Goal: Task Accomplishment & Management: Complete application form

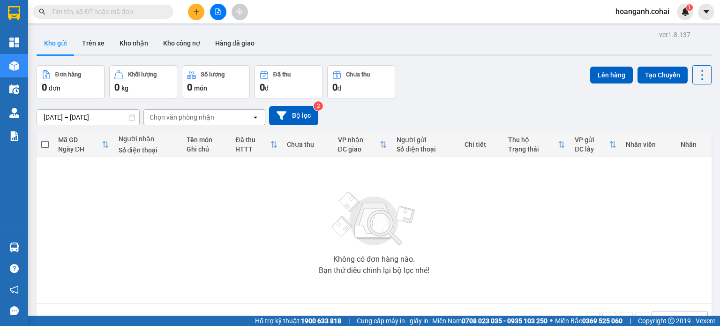
click at [227, 11] on div at bounding box center [218, 12] width 70 height 16
click at [220, 14] on icon "file-add" at bounding box center [218, 11] width 5 height 7
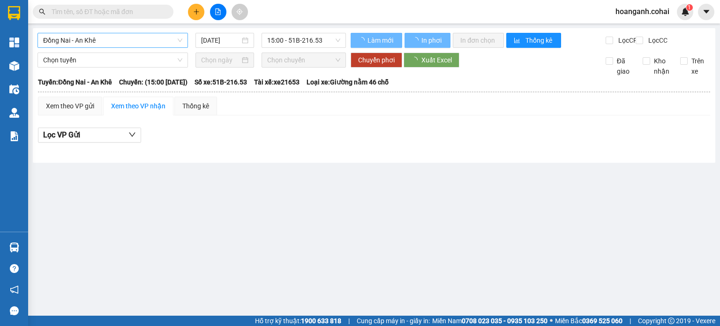
click at [162, 43] on span "Đồng Nai - An Khê" at bounding box center [112, 40] width 139 height 14
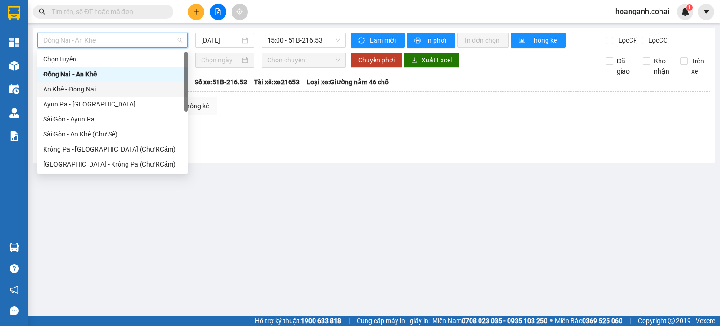
scroll to position [47, 0]
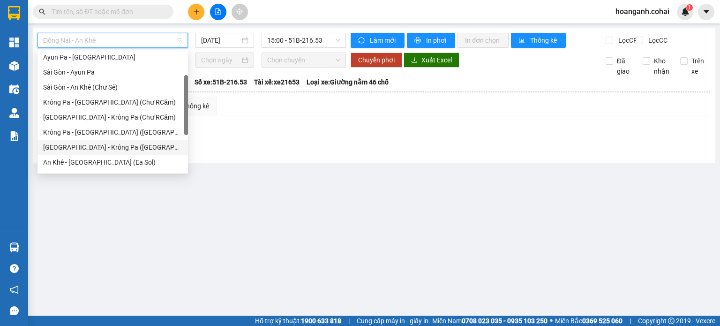
click at [118, 144] on div "[GEOGRAPHIC_DATA] - Krông Pa ([GEOGRAPHIC_DATA])" at bounding box center [112, 147] width 139 height 10
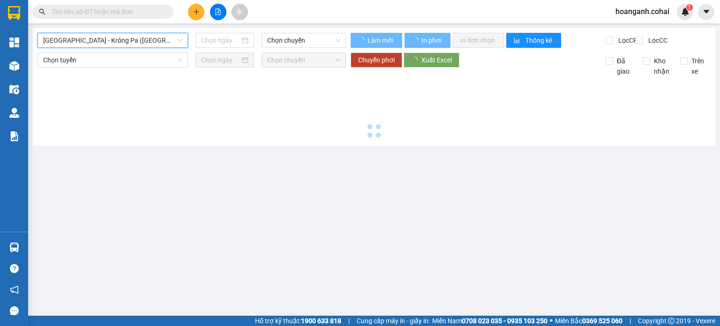
type input "[DATE]"
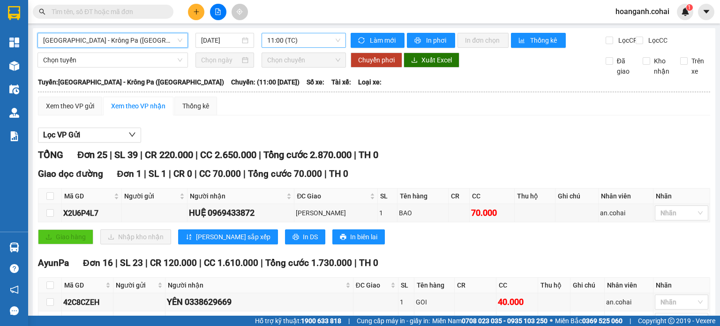
click at [332, 33] on span "11:00 (TC)" at bounding box center [304, 40] width 74 height 14
click at [316, 46] on span "11:00 (TC)" at bounding box center [304, 40] width 74 height 14
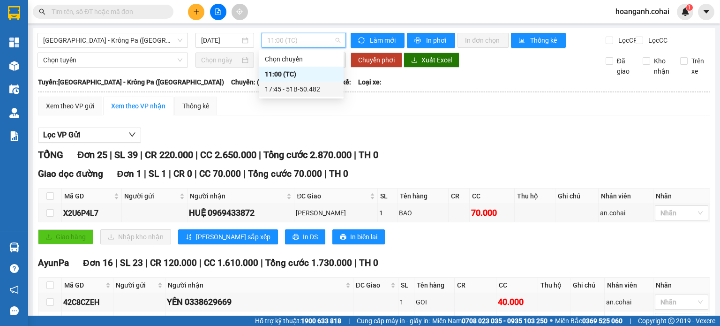
click at [306, 92] on div "17:45 - 51B-50.482" at bounding box center [301, 89] width 73 height 10
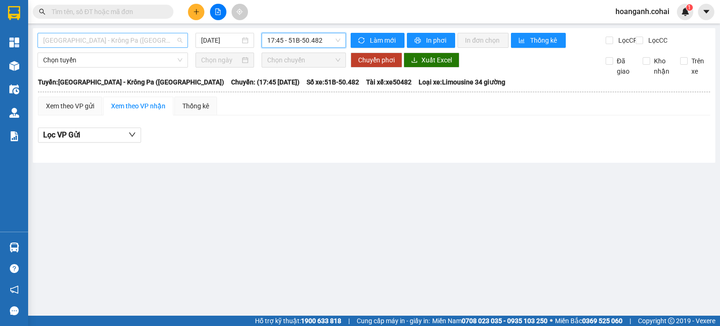
click at [102, 37] on span "[GEOGRAPHIC_DATA] - Krông Pa ([GEOGRAPHIC_DATA])" at bounding box center [112, 40] width 139 height 14
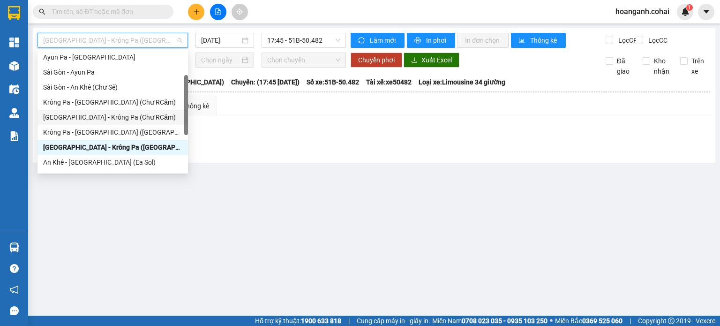
click at [99, 114] on div "[GEOGRAPHIC_DATA] - Krông Pa (Chư RCăm)" at bounding box center [112, 117] width 139 height 10
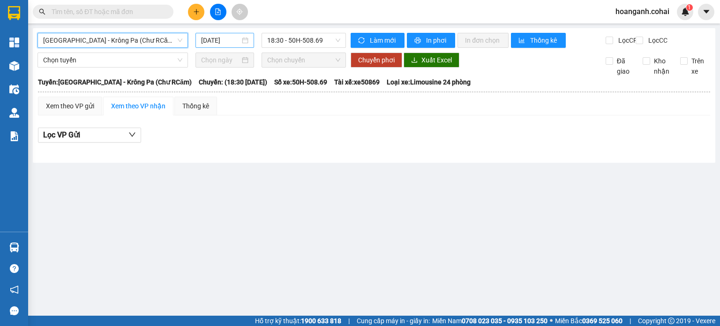
click at [204, 41] on input "[DATE]" at bounding box center [220, 40] width 38 height 10
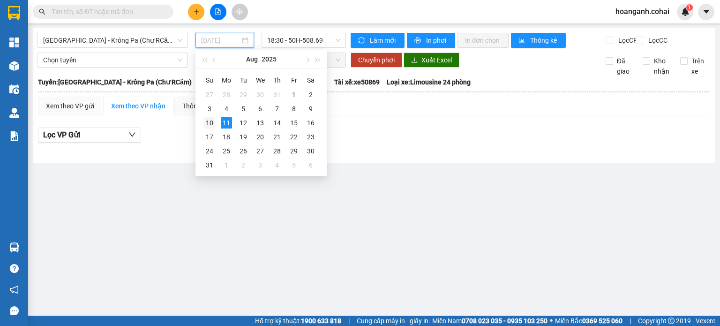
click at [210, 123] on div "10" at bounding box center [209, 122] width 11 height 11
type input "[DATE]"
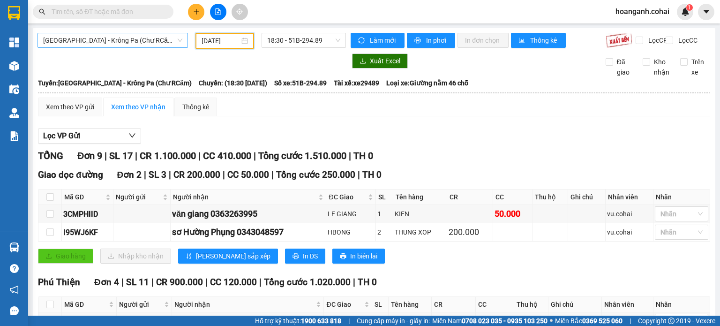
click at [174, 43] on span "[GEOGRAPHIC_DATA] - Krông Pa (Chư RCăm)" at bounding box center [112, 40] width 139 height 14
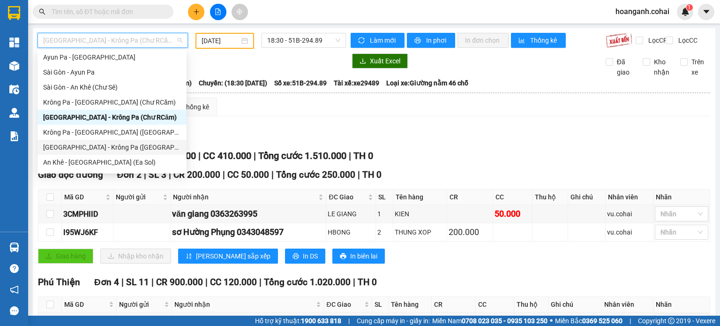
click at [119, 150] on div "[GEOGRAPHIC_DATA] - Krông Pa ([GEOGRAPHIC_DATA])" at bounding box center [112, 147] width 138 height 10
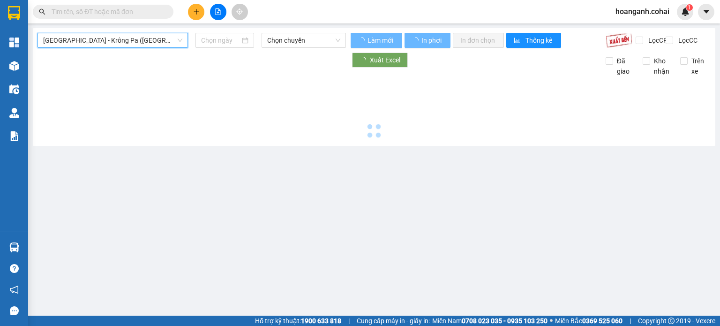
type input "[DATE]"
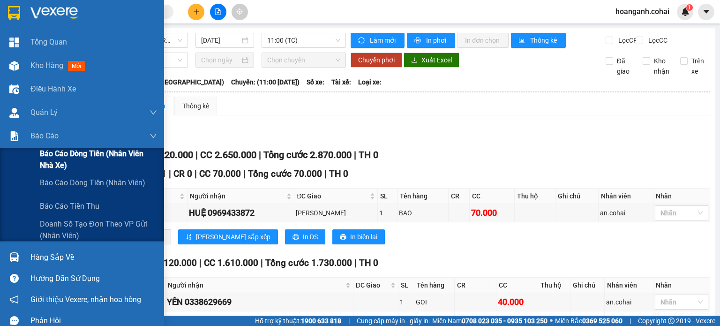
click at [63, 159] on span "Báo cáo dòng tiền (Nhân viên Nhà xe)" at bounding box center [98, 159] width 117 height 23
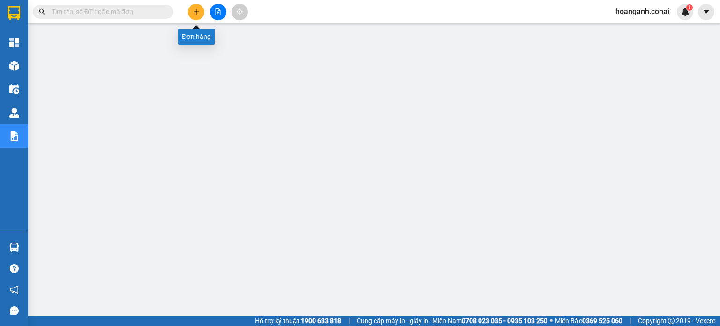
click at [193, 11] on icon "plus" at bounding box center [196, 11] width 7 height 7
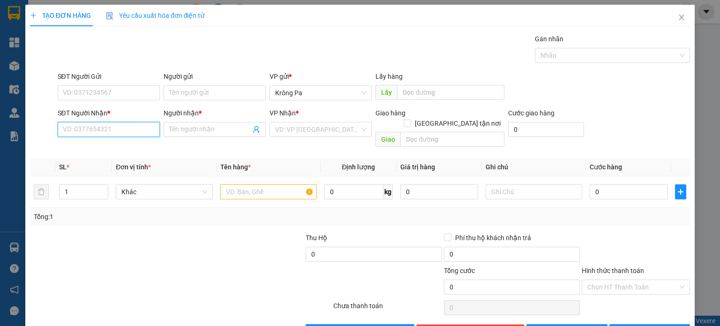
click at [113, 128] on input "SĐT Người Nhận *" at bounding box center [109, 129] width 102 height 15
type input "0918251011"
click at [121, 143] on div "0918251011 - A5 XE THỒ" at bounding box center [107, 148] width 90 height 10
type input "A5 XE THỒ"
type input "0918251011"
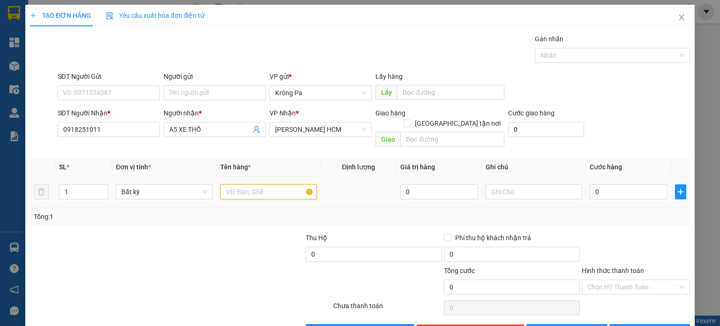
click at [282, 184] on input "text" at bounding box center [268, 191] width 97 height 15
type input "1 THÙNG"
click at [602, 184] on input "0" at bounding box center [629, 191] width 78 height 15
type input "7"
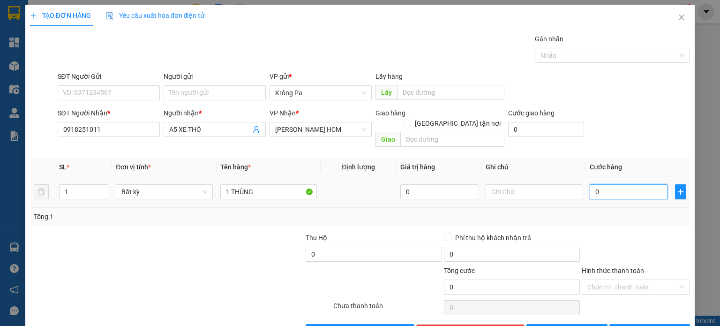
type input "7"
type input "70"
type input "70.000"
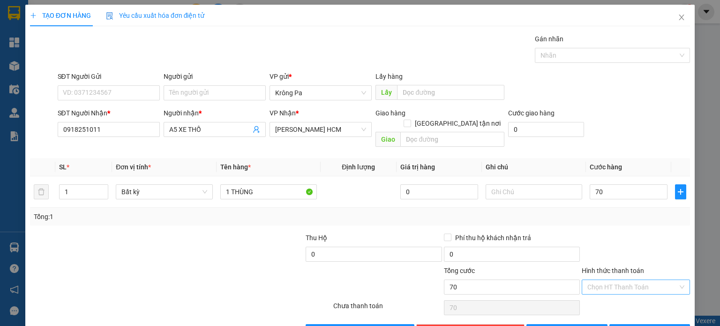
type input "70.000"
click at [630, 280] on input "Hình thức thanh toán" at bounding box center [633, 287] width 91 height 14
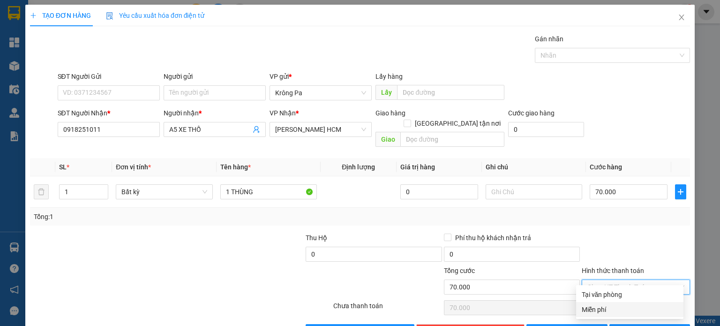
click at [618, 304] on div "Miễn phí" at bounding box center [630, 309] width 96 height 10
type input "0"
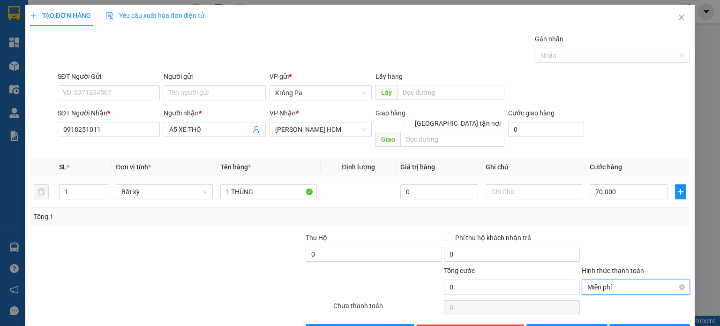
click at [620, 280] on span "Miễn phí" at bounding box center [636, 287] width 97 height 14
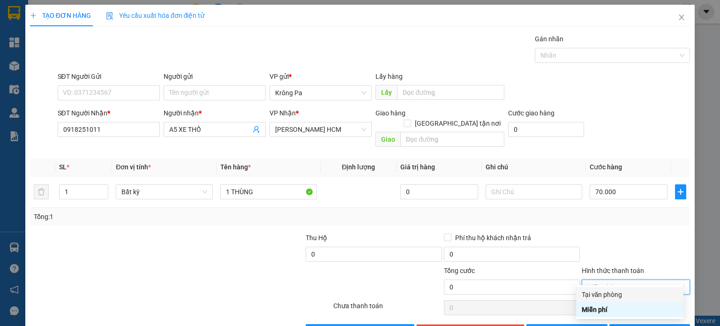
click at [613, 292] on div "Tại văn phòng" at bounding box center [630, 294] width 96 height 10
type input "70.000"
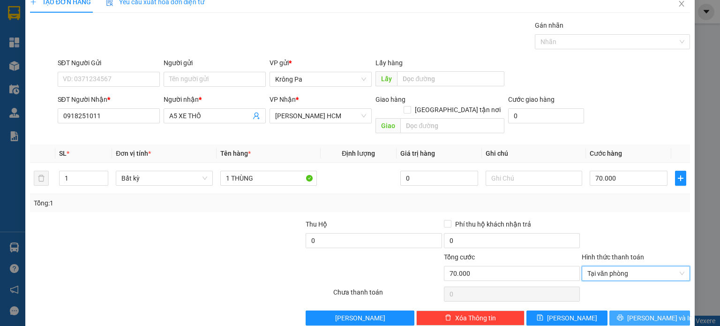
scroll to position [20, 0]
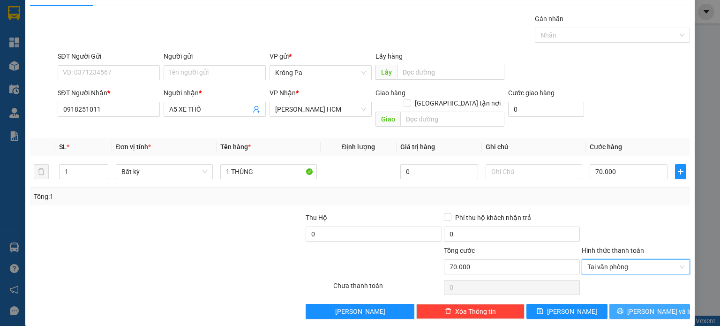
click at [624, 308] on icon "printer" at bounding box center [620, 311] width 7 height 7
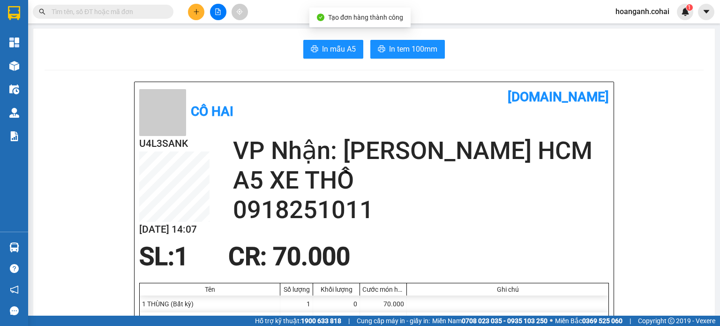
click at [416, 53] on span "In tem 100mm" at bounding box center [413, 49] width 48 height 12
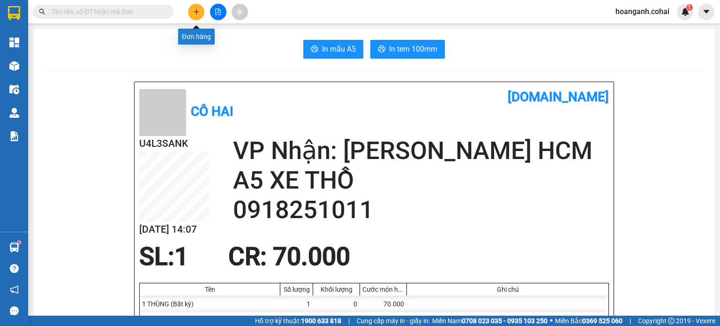
click at [197, 13] on icon "plus" at bounding box center [196, 11] width 7 height 7
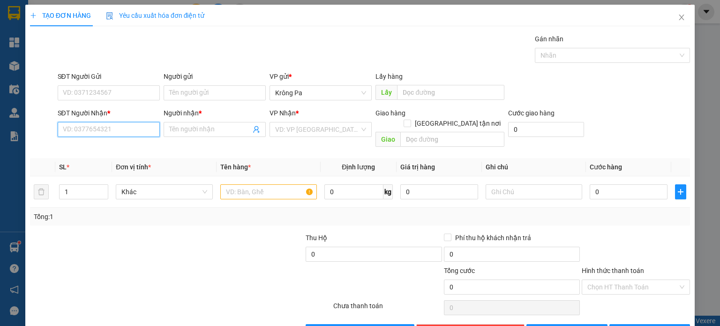
click at [105, 127] on input "SĐT Người Nhận *" at bounding box center [109, 129] width 102 height 15
type input "0342270082"
click at [216, 131] on input "Người nhận *" at bounding box center [210, 129] width 82 height 10
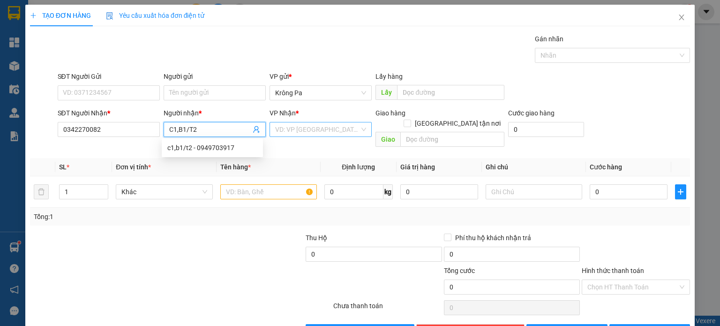
type input "C1,B1/T2"
click at [352, 135] on input "search" at bounding box center [317, 129] width 84 height 14
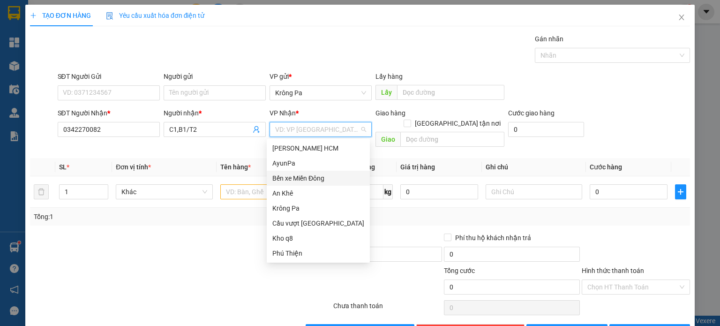
click at [325, 183] on div "Bến xe Miền Đông" at bounding box center [318, 178] width 103 height 15
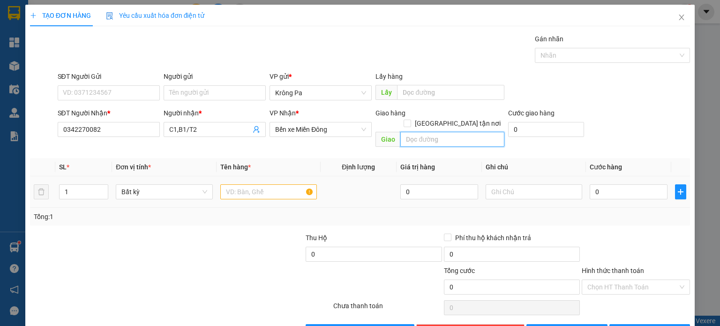
click at [433, 132] on input "text" at bounding box center [453, 139] width 104 height 15
type input "BX BIÊN HÒA"
click at [236, 184] on input "text" at bounding box center [268, 191] width 97 height 15
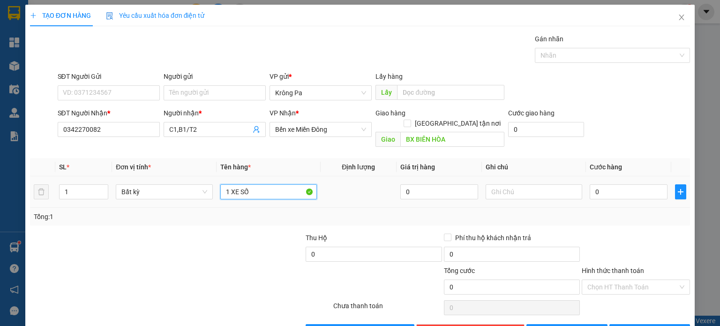
type input "1 XE SỐ"
click at [638, 189] on div "0" at bounding box center [629, 191] width 78 height 19
click at [619, 184] on input "0" at bounding box center [629, 191] width 78 height 15
type input "1"
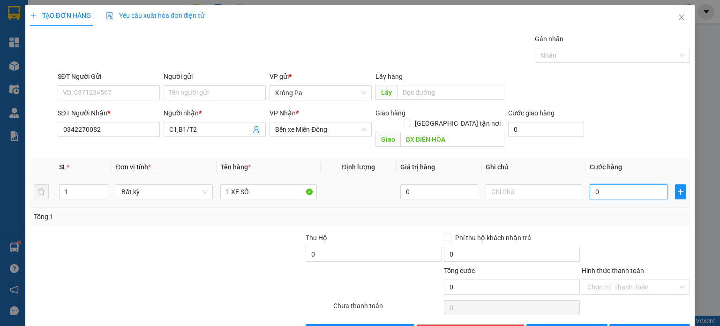
type input "1"
type input "10"
type input "100"
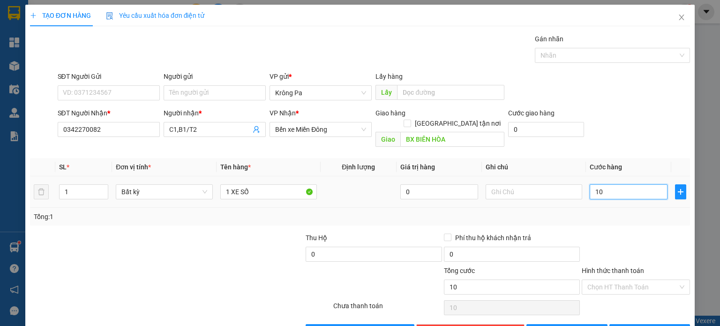
type input "100"
type input "100.000"
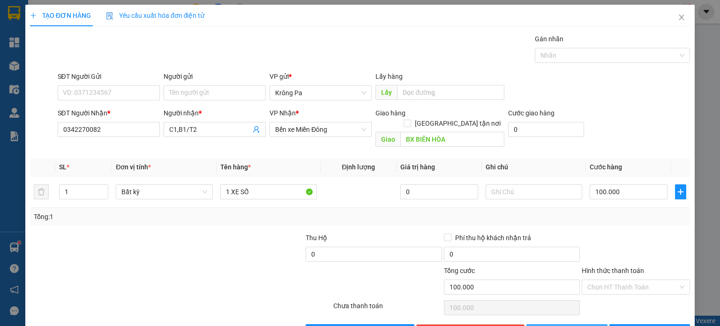
click at [574, 324] on button "[PERSON_NAME]" at bounding box center [567, 331] width 81 height 15
type input "0"
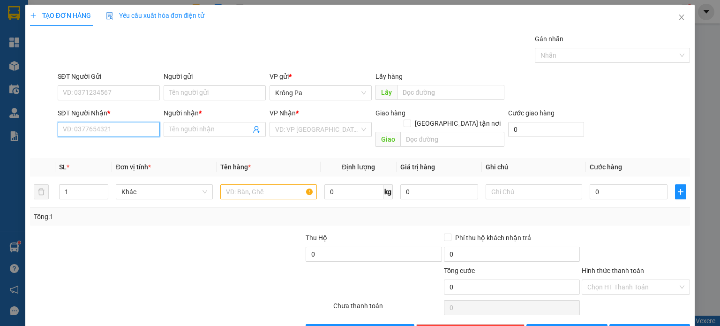
click at [146, 129] on input "SĐT Người Nhận *" at bounding box center [109, 129] width 102 height 15
type input "0329880557"
click at [217, 129] on input "Người nhận *" at bounding box center [210, 129] width 82 height 10
type input "ABC3/T2"
click at [283, 129] on input "search" at bounding box center [317, 129] width 84 height 14
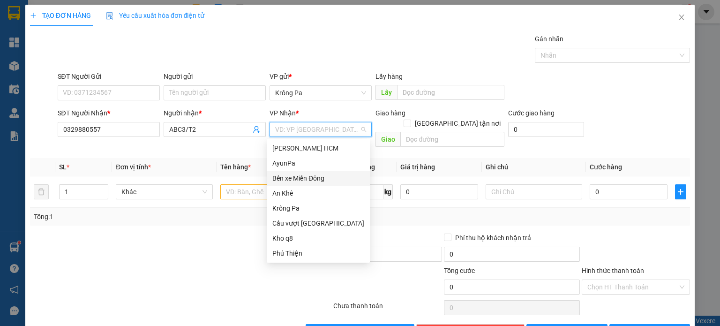
click at [288, 176] on div "Bến xe Miền Đông" at bounding box center [318, 178] width 92 height 10
drag, startPoint x: 431, startPoint y: 126, endPoint x: 460, endPoint y: 97, distance: 40.5
click at [443, 132] on input "text" at bounding box center [453, 139] width 104 height 15
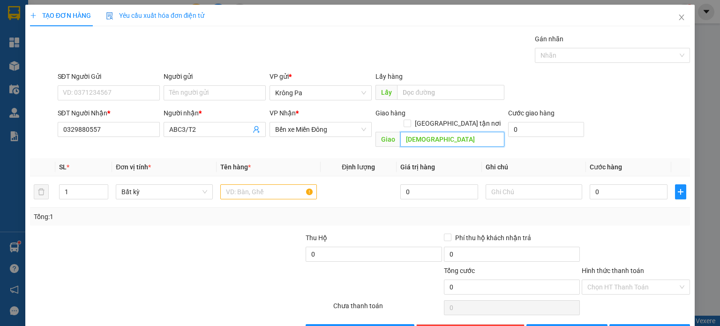
type input "[DEMOGRAPHIC_DATA]"
click at [70, 187] on input "1" at bounding box center [84, 192] width 48 height 14
type input "2"
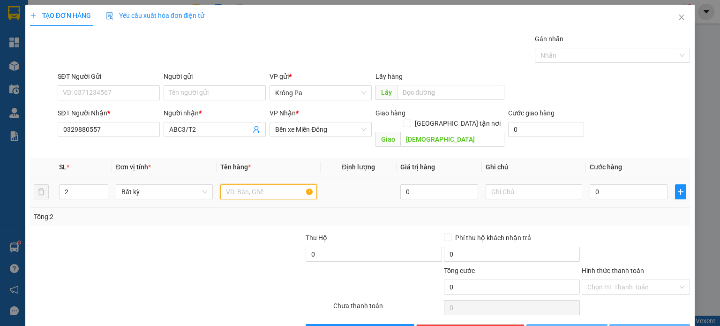
click at [236, 184] on input "text" at bounding box center [268, 191] width 97 height 15
type input "2 XE EX"
click at [620, 182] on div "0" at bounding box center [629, 191] width 78 height 19
drag, startPoint x: 620, startPoint y: 215, endPoint x: 619, endPoint y: 204, distance: 11.3
click at [620, 215] on div "Transit Pickup Surcharge Ids Transit Deliver Surcharge Ids Transit Deliver Surc…" at bounding box center [360, 186] width 660 height 305
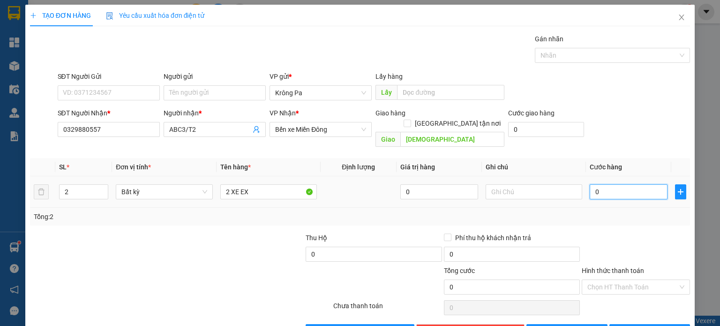
click at [618, 184] on input "0" at bounding box center [629, 191] width 78 height 15
type input "1"
type input "10"
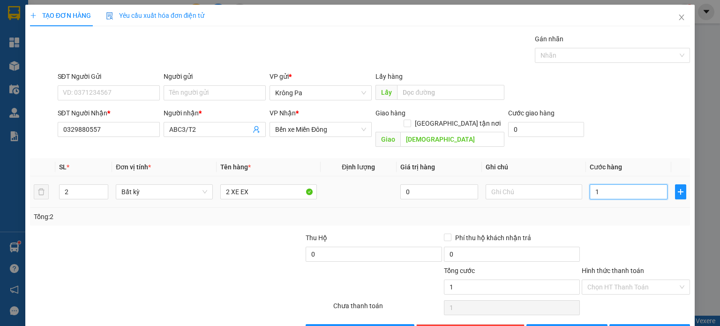
type input "10"
type input "100"
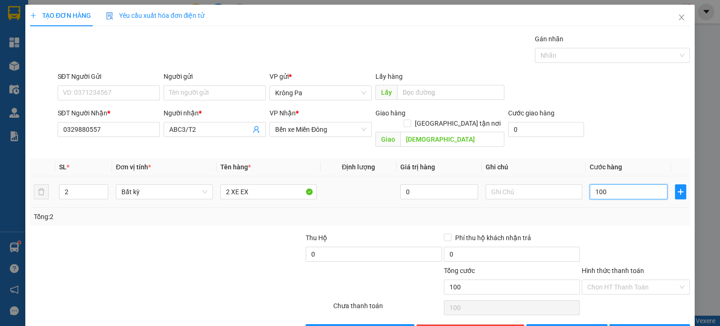
type input "1.000"
type input "1.000.000"
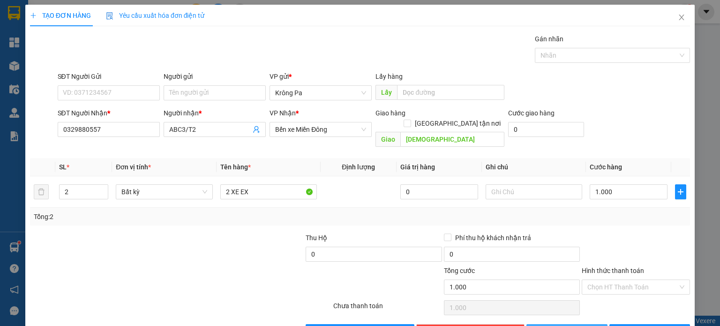
type input "1.000.000"
click at [563, 325] on span "[PERSON_NAME]" at bounding box center [572, 331] width 50 height 10
type input "1"
type input "0"
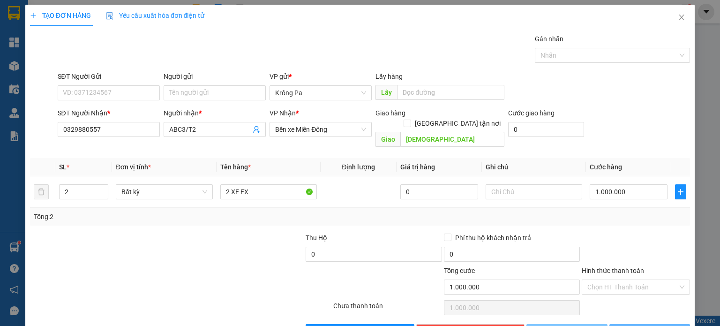
type input "0"
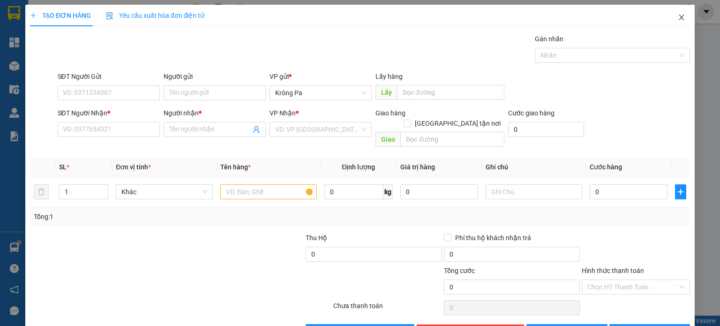
click at [678, 17] on icon "close" at bounding box center [682, 18] width 8 height 8
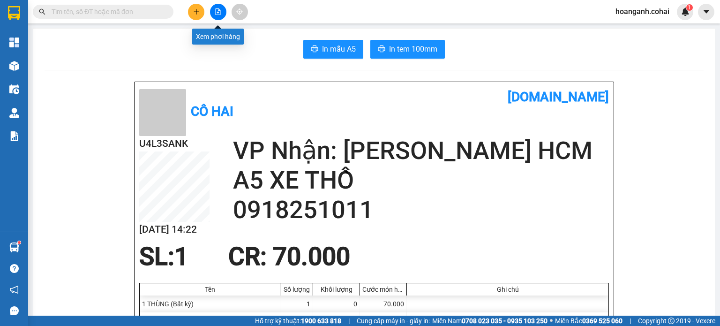
click at [223, 11] on button at bounding box center [218, 12] width 16 height 16
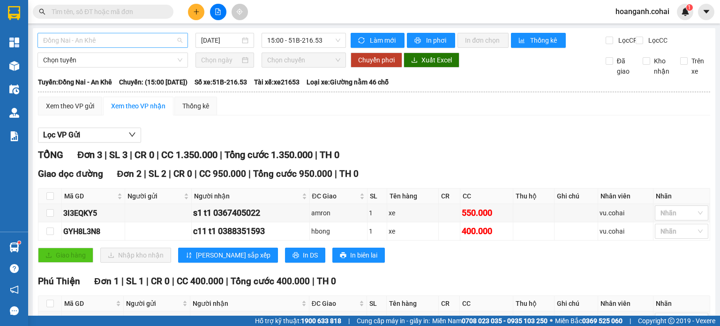
click at [169, 38] on span "Đồng Nai - An Khê" at bounding box center [112, 40] width 139 height 14
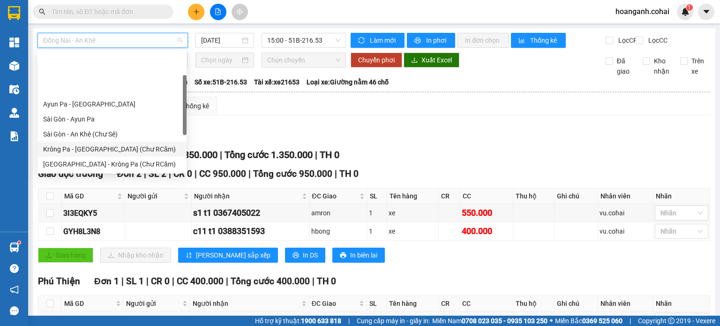
scroll to position [47, 0]
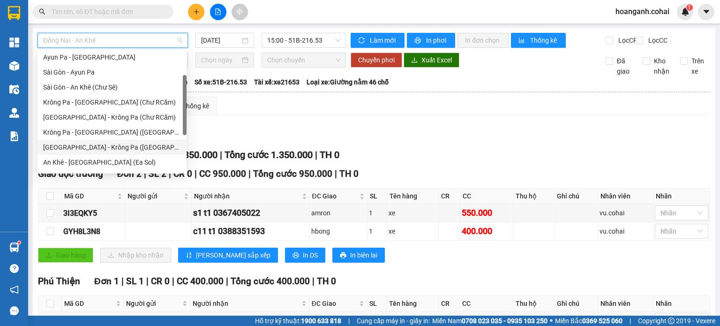
click at [109, 151] on div "[GEOGRAPHIC_DATA] - Krông Pa ([GEOGRAPHIC_DATA])" at bounding box center [112, 147] width 138 height 10
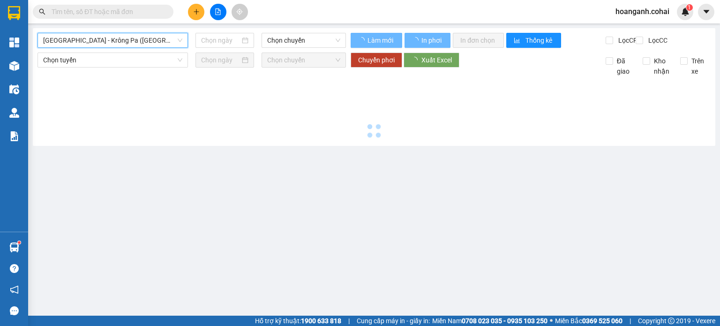
type input "[DATE]"
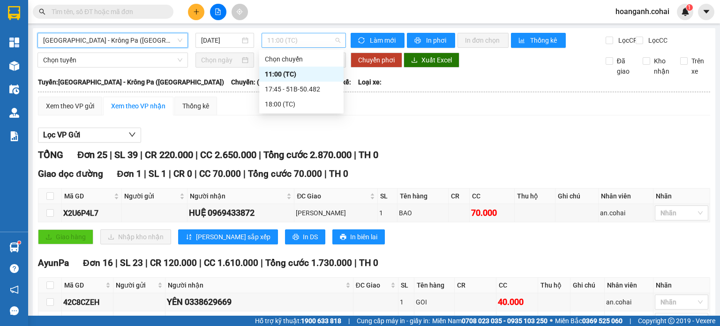
click at [324, 38] on span "11:00 (TC)" at bounding box center [304, 40] width 74 height 14
click at [316, 91] on div "17:45 - 51B-50.482" at bounding box center [301, 89] width 73 height 10
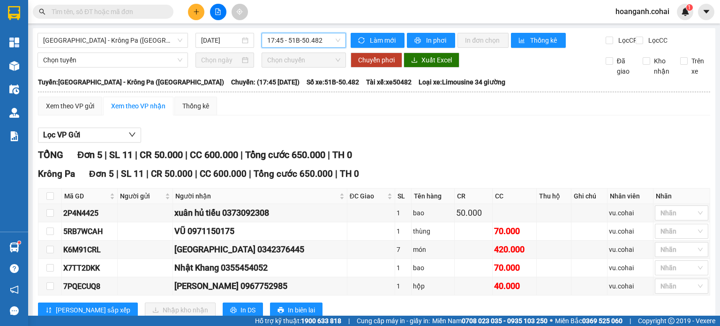
scroll to position [34, 0]
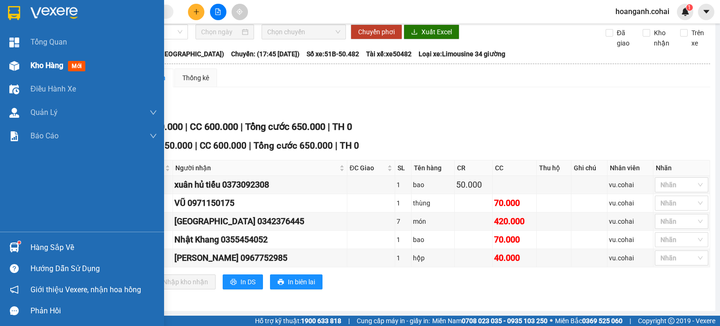
click at [34, 71] on div "Kho hàng mới" at bounding box center [59, 66] width 59 height 12
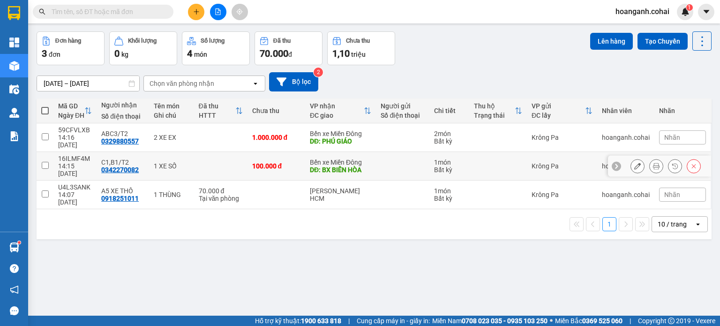
click at [46, 162] on input "checkbox" at bounding box center [45, 165] width 7 height 7
checkbox input "true"
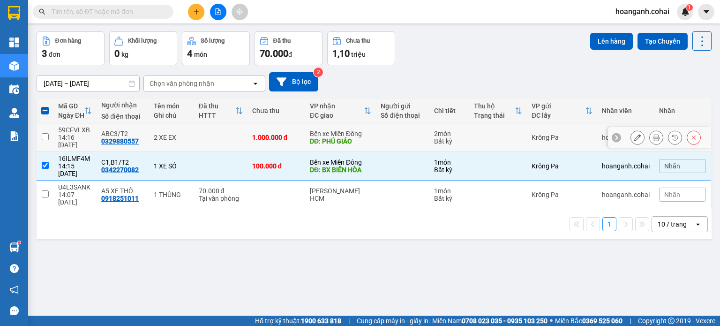
click at [43, 133] on input "checkbox" at bounding box center [45, 136] width 7 height 7
checkbox input "true"
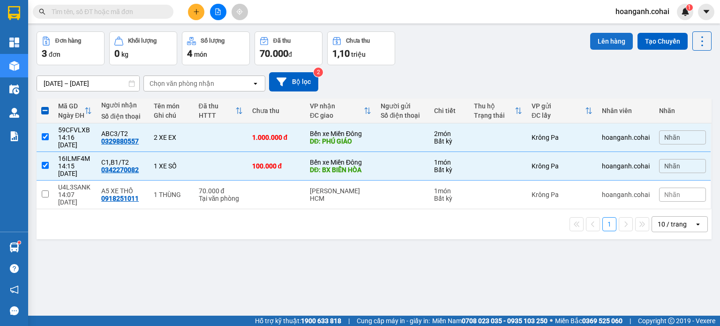
click at [601, 43] on button "Lên hàng" at bounding box center [611, 41] width 43 height 17
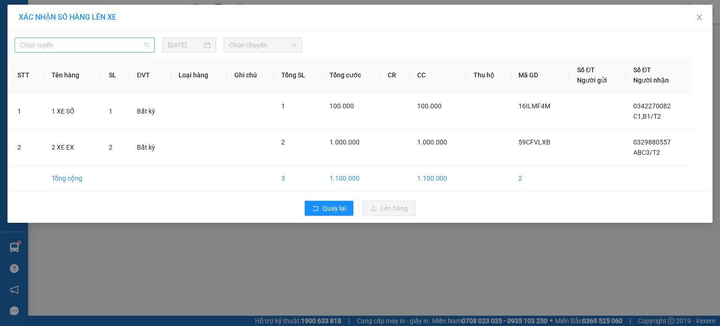
click at [143, 45] on span "Chọn tuyến" at bounding box center [84, 45] width 129 height 14
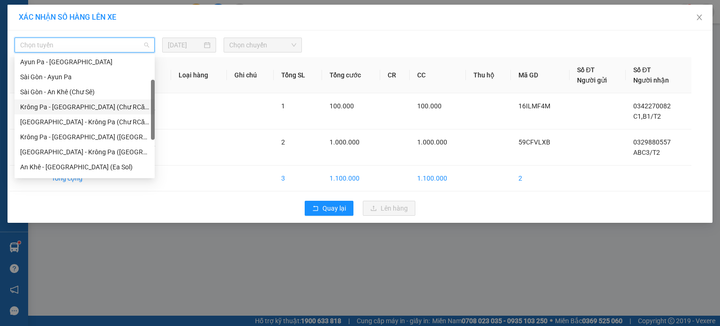
scroll to position [135, 0]
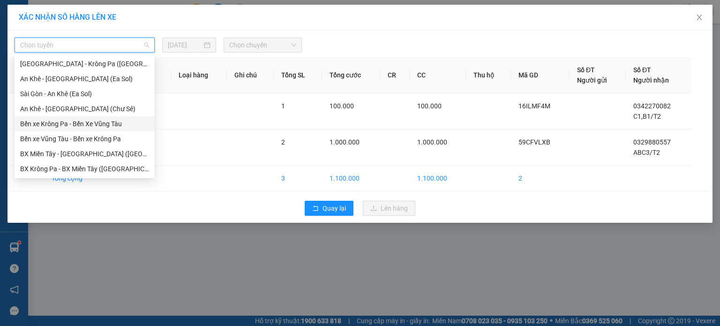
click at [84, 126] on div "Bến xe Krông Pa - Bến Xe Vũng Tàu" at bounding box center [84, 124] width 129 height 10
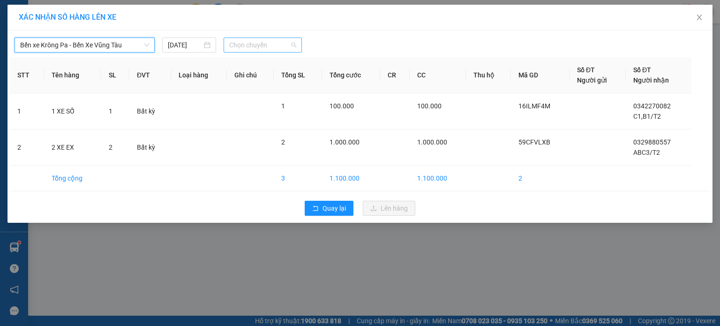
click at [273, 43] on span "Chọn chuyến" at bounding box center [263, 45] width 68 height 14
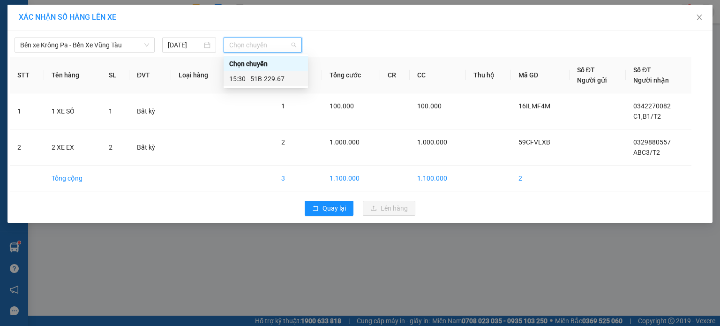
click at [274, 81] on div "15:30 - 51B-229.67" at bounding box center [265, 79] width 73 height 10
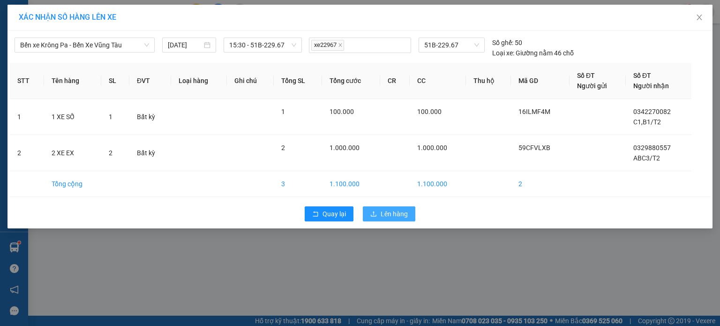
click at [377, 214] on icon "upload" at bounding box center [374, 214] width 7 height 7
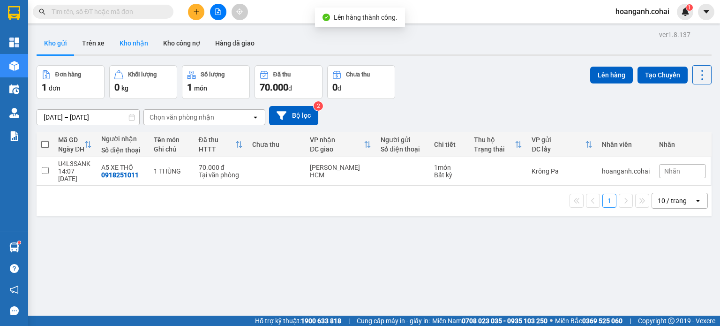
click at [145, 47] on button "Kho nhận" at bounding box center [134, 43] width 44 height 23
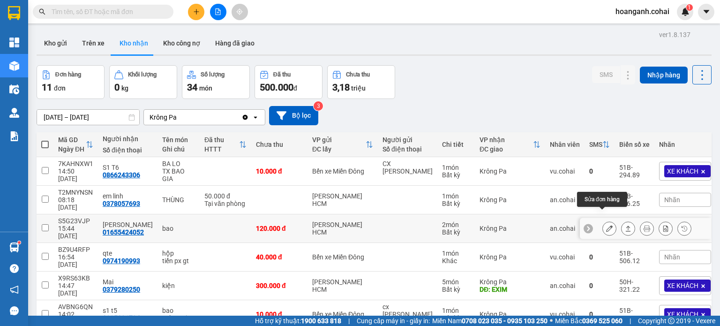
click at [606, 225] on icon at bounding box center [609, 228] width 7 height 7
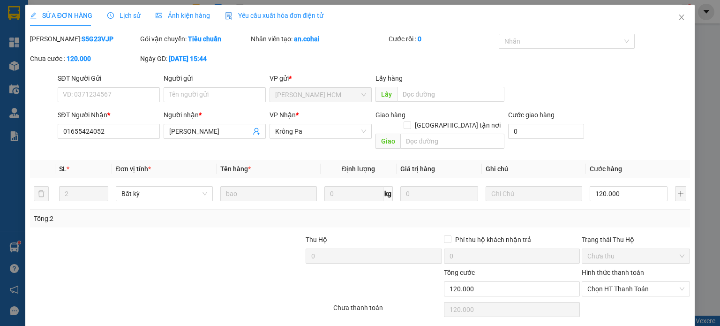
type input "01655424052"
type input "[PERSON_NAME]"
type input "120.000"
drag, startPoint x: 603, startPoint y: 221, endPoint x: 607, endPoint y: 273, distance: 52.7
click at [607, 282] on span "Chọn HT Thanh Toán" at bounding box center [636, 289] width 97 height 14
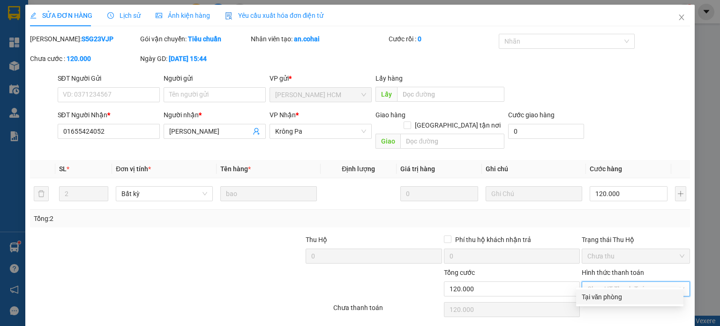
drag, startPoint x: 593, startPoint y: 302, endPoint x: 545, endPoint y: 303, distance: 47.9
click at [591, 302] on div "Tại văn phòng" at bounding box center [630, 297] width 96 height 10
type input "0"
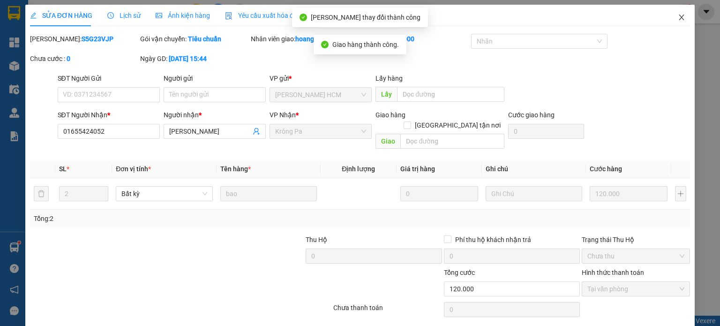
click at [673, 13] on span "Close" at bounding box center [682, 18] width 26 height 26
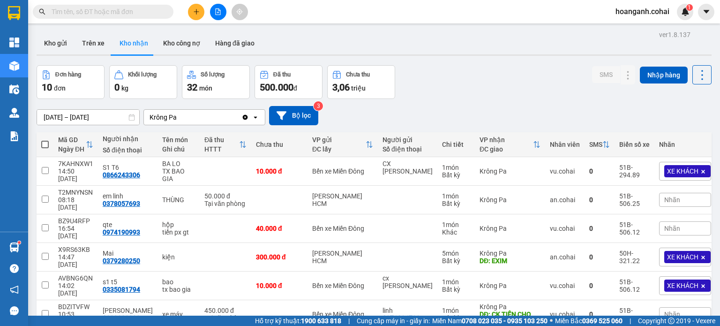
click at [200, 5] on button at bounding box center [196, 12] width 16 height 16
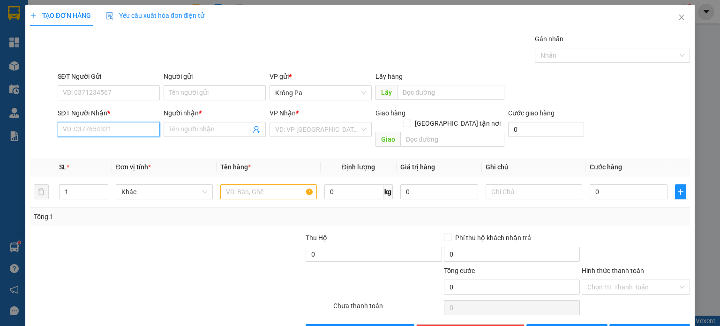
drag, startPoint x: 149, startPoint y: 133, endPoint x: 150, endPoint y: 124, distance: 9.4
click at [149, 132] on input "SĐT Người Nhận *" at bounding box center [109, 129] width 102 height 15
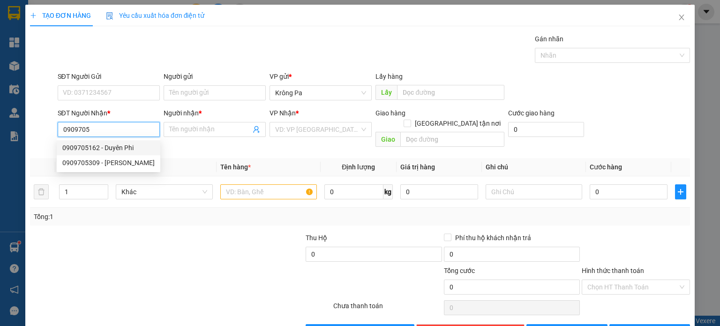
click at [106, 148] on div "0909705162 - Duyên Phi" at bounding box center [108, 148] width 92 height 10
type input "0909705162"
type input "Duyên Phi"
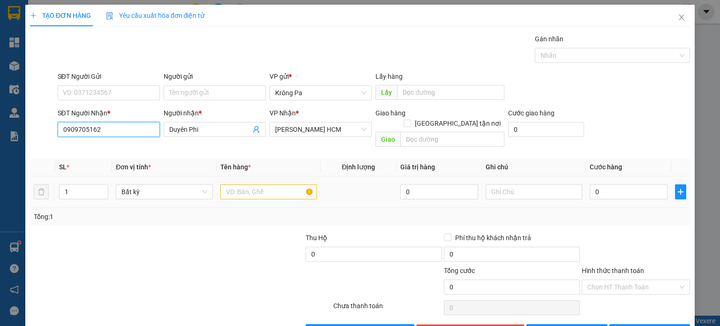
type input "0909705162"
click at [238, 184] on input "text" at bounding box center [268, 191] width 97 height 15
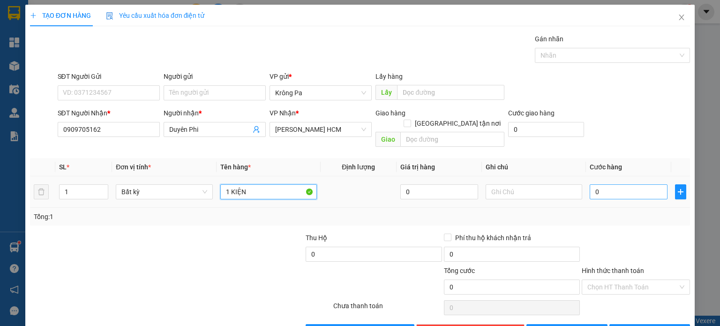
type input "1 KIỆN"
click at [601, 184] on input "0" at bounding box center [629, 191] width 78 height 15
type input "6"
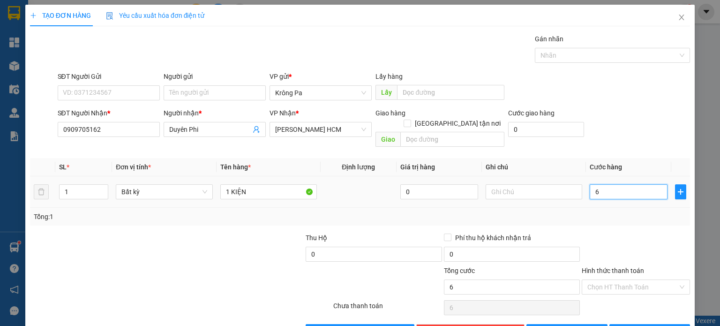
type input "60"
type input "60.000"
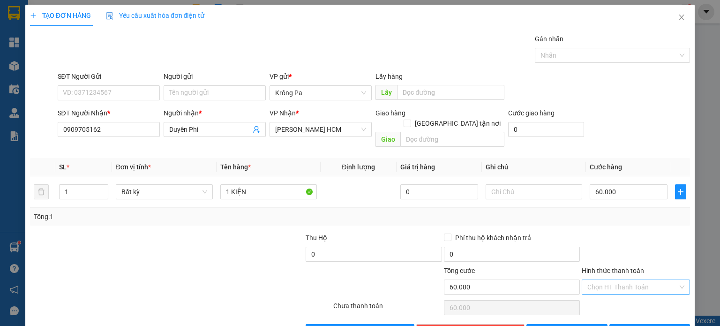
click at [626, 280] on input "Hình thức thanh toán" at bounding box center [633, 287] width 91 height 14
click at [621, 290] on div "Tại văn phòng" at bounding box center [630, 294] width 96 height 10
type input "0"
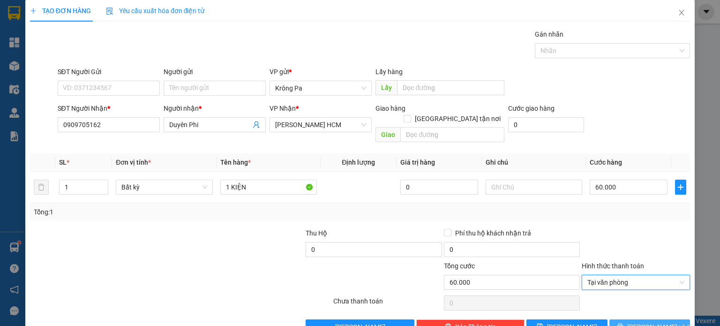
scroll to position [20, 0]
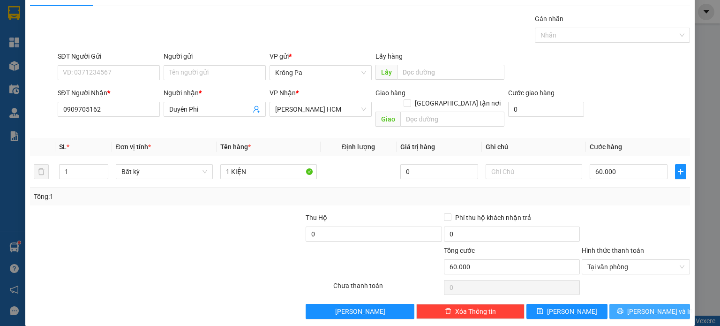
click at [622, 304] on button "[PERSON_NAME] và In" at bounding box center [650, 311] width 81 height 15
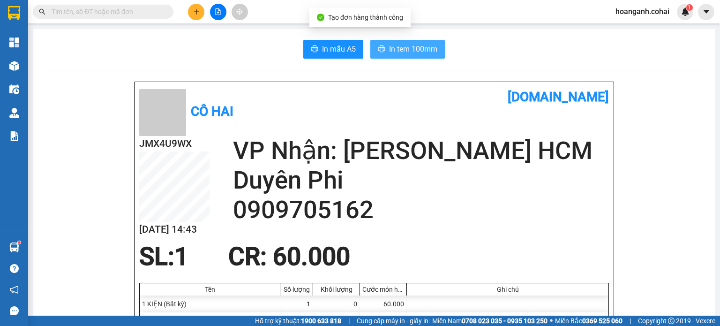
click at [397, 51] on span "In tem 100mm" at bounding box center [413, 49] width 48 height 12
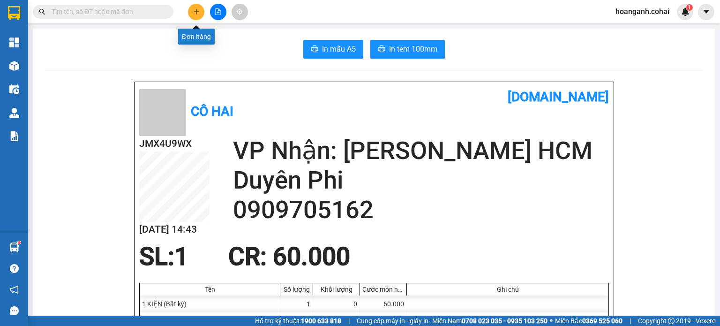
click at [197, 13] on icon "plus" at bounding box center [196, 11] width 0 height 5
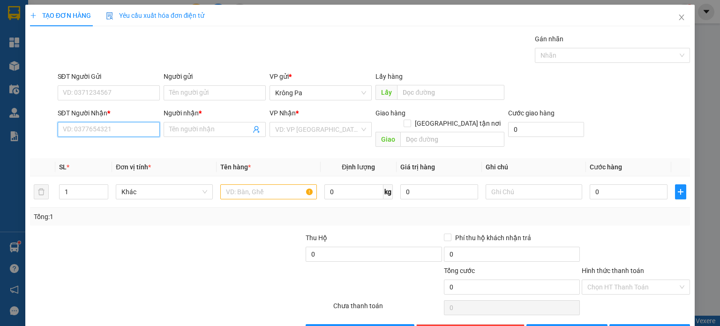
click at [120, 134] on input "SĐT Người Nhận *" at bounding box center [109, 129] width 102 height 15
type input "0914523117"
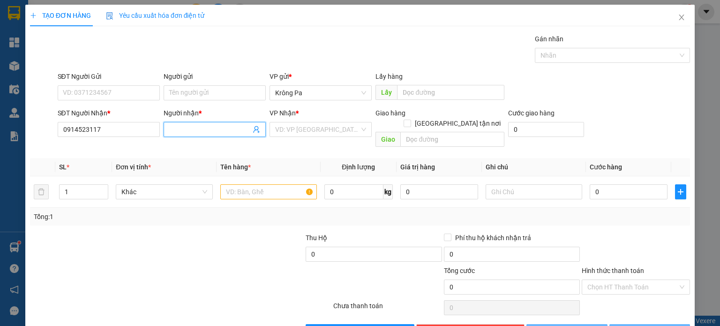
click at [175, 131] on input "Người nhận *" at bounding box center [210, 129] width 82 height 10
click at [175, 131] on input "GI" at bounding box center [210, 129] width 82 height 10
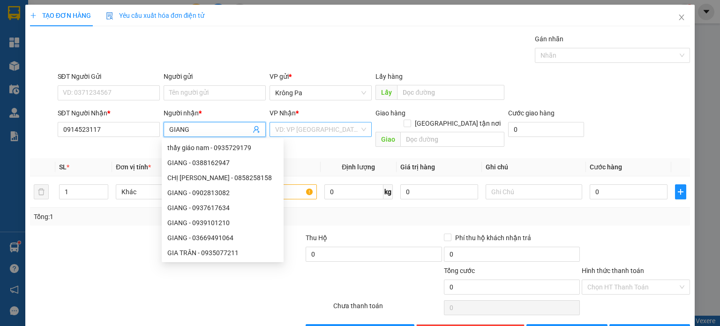
click at [357, 130] on div "VD: VP [GEOGRAPHIC_DATA]" at bounding box center [321, 129] width 102 height 15
type input "GIANG"
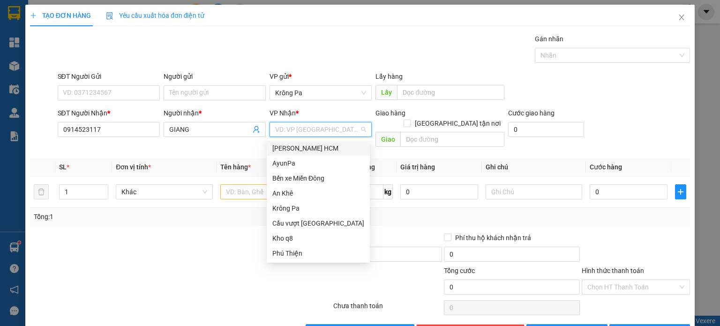
click at [319, 150] on div "[PERSON_NAME] HCM" at bounding box center [318, 148] width 92 height 10
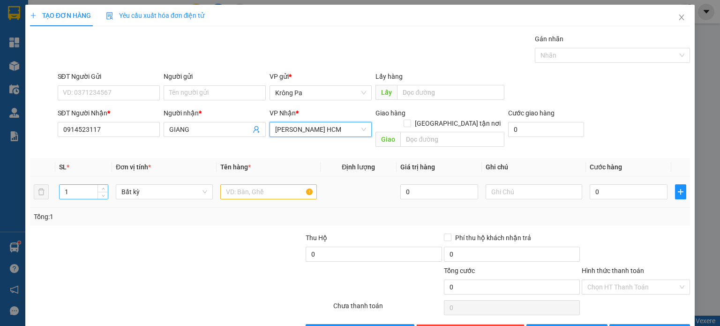
click at [70, 185] on input "1" at bounding box center [84, 192] width 48 height 14
type input "3"
click at [238, 184] on input "text" at bounding box center [268, 191] width 97 height 15
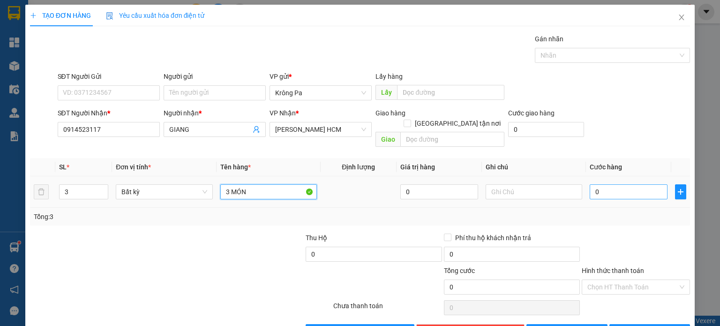
type input "3 MÓN"
click at [606, 184] on input "0" at bounding box center [629, 191] width 78 height 15
type input "2"
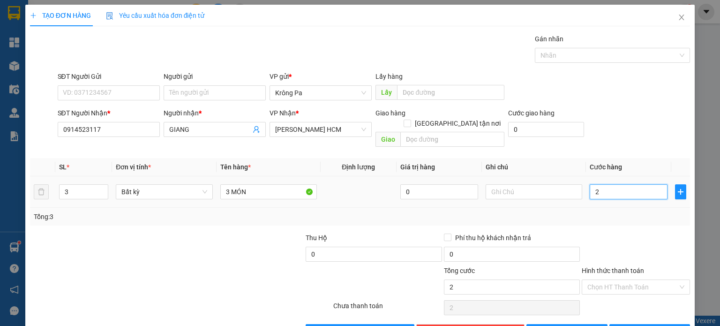
type input "25"
type input "250"
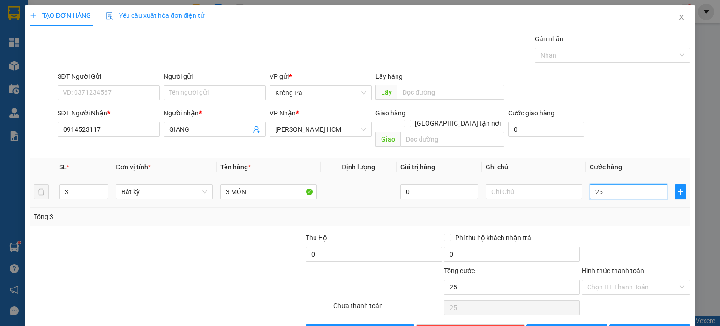
type input "250"
type input "250.000"
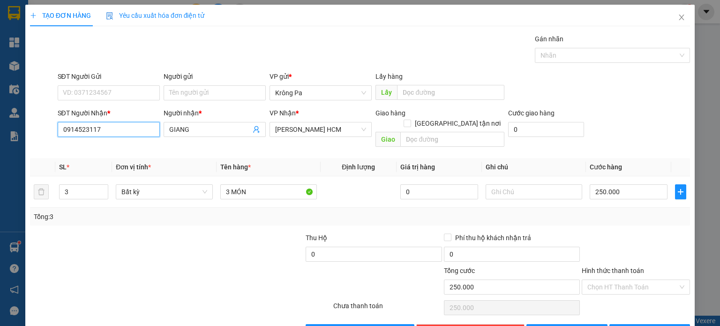
click at [128, 130] on input "0914523117" at bounding box center [109, 129] width 102 height 15
type input "0"
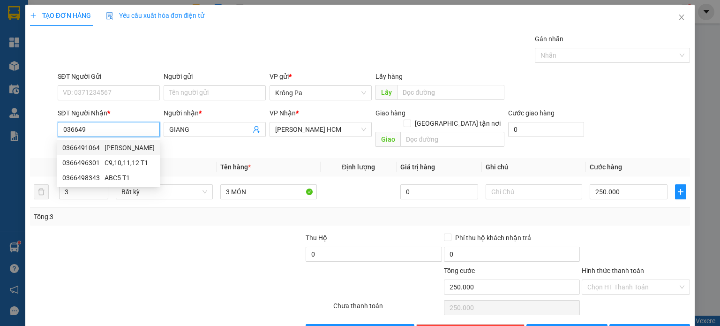
click at [115, 149] on div "0366491064 - [PERSON_NAME]" at bounding box center [108, 148] width 92 height 10
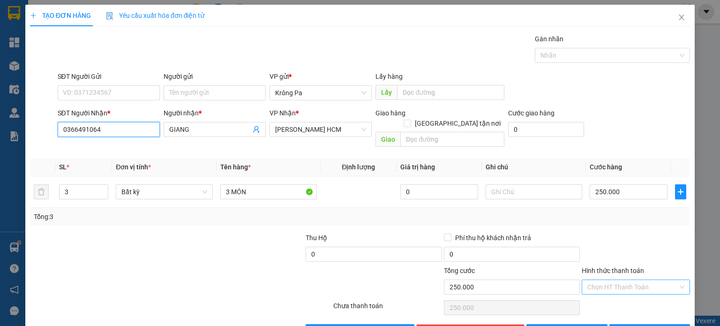
type input "0366491064"
click at [646, 280] on input "Hình thức thanh toán" at bounding box center [633, 287] width 91 height 14
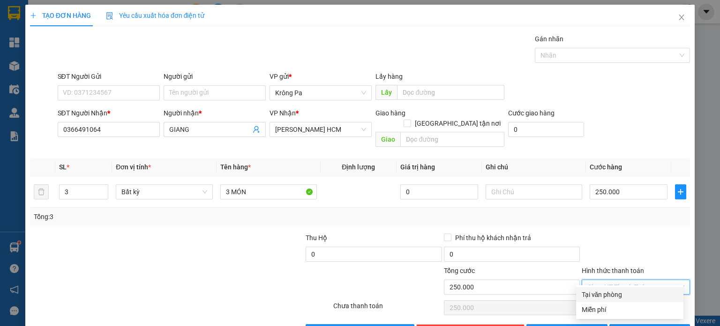
click at [629, 289] on div "Tại văn phòng" at bounding box center [630, 294] width 96 height 10
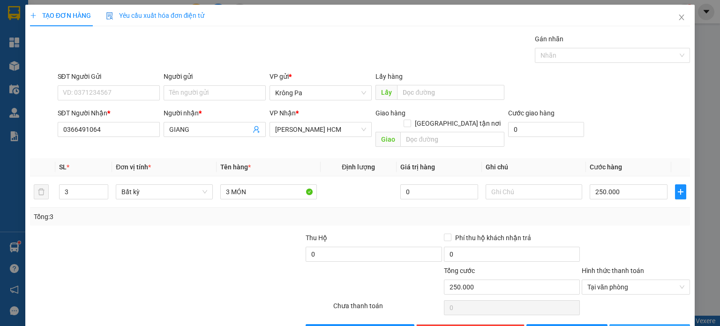
click at [638, 325] on span "[PERSON_NAME] và In" at bounding box center [661, 331] width 66 height 10
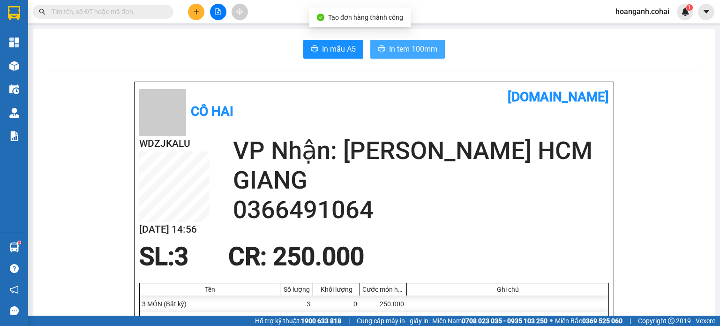
click at [394, 54] on span "In tem 100mm" at bounding box center [413, 49] width 48 height 12
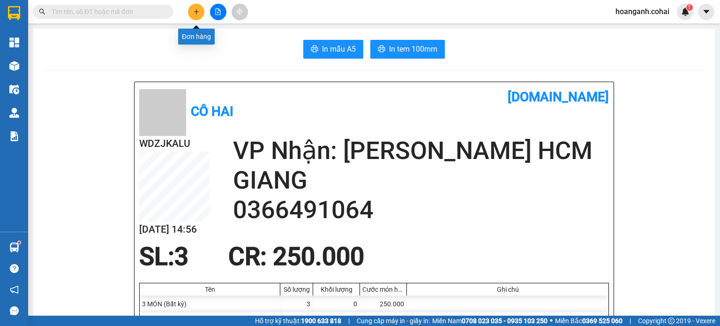
click at [195, 15] on icon "plus" at bounding box center [196, 11] width 7 height 7
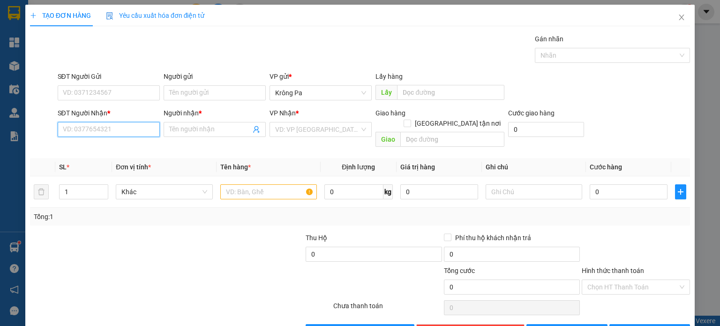
click at [142, 131] on input "SĐT Người Nhận *" at bounding box center [109, 129] width 102 height 15
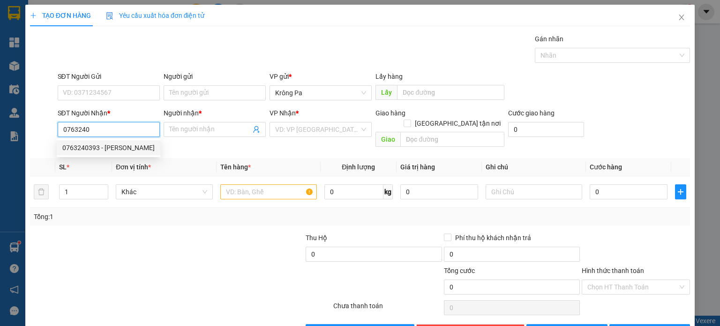
click at [104, 149] on div "0763240393 - [PERSON_NAME]" at bounding box center [108, 148] width 92 height 10
type input "0763240393"
type input "[PERSON_NAME]"
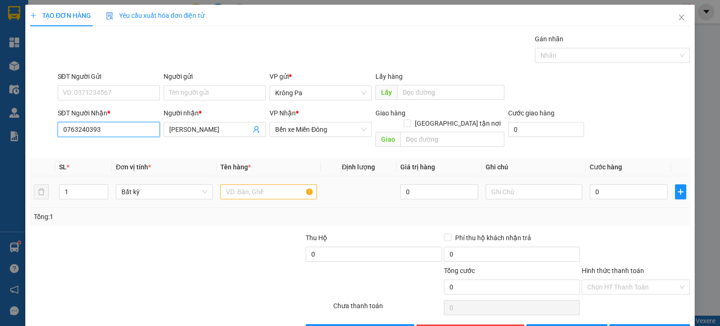
type input "0763240393"
click at [272, 184] on input "text" at bounding box center [268, 191] width 97 height 15
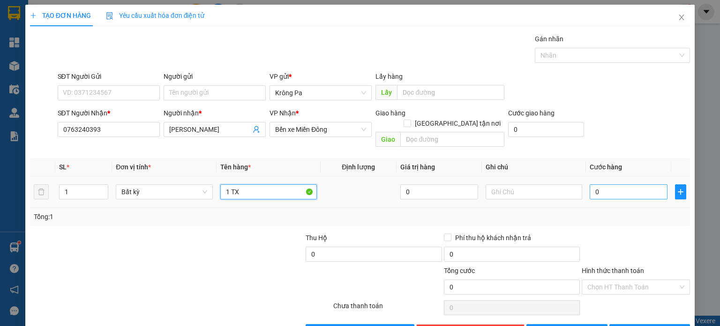
type input "1 TX"
click at [637, 184] on input "0" at bounding box center [629, 191] width 78 height 15
type input "5"
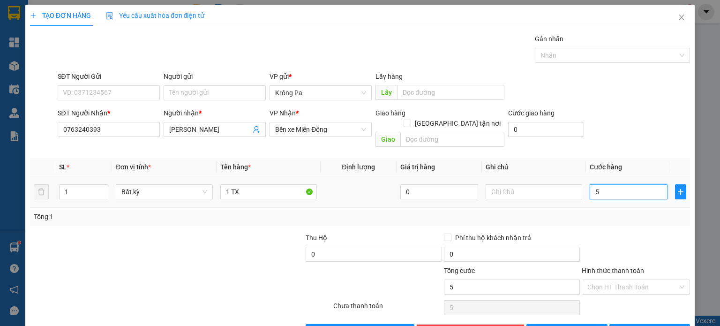
type input "50"
type input "50.000"
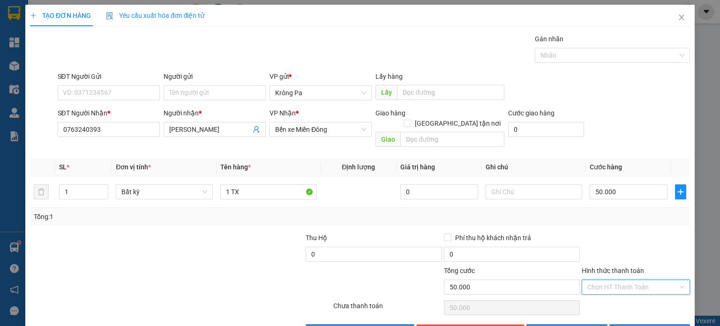
click at [623, 280] on input "Hình thức thanh toán" at bounding box center [633, 287] width 91 height 14
click at [614, 292] on div "Tại văn phòng" at bounding box center [630, 294] width 96 height 10
type input "0"
click at [630, 324] on button "[PERSON_NAME] và In" at bounding box center [650, 331] width 81 height 15
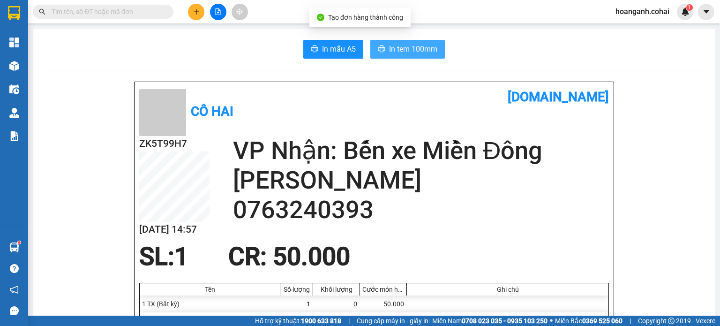
click at [409, 55] on button "In tem 100mm" at bounding box center [408, 49] width 75 height 19
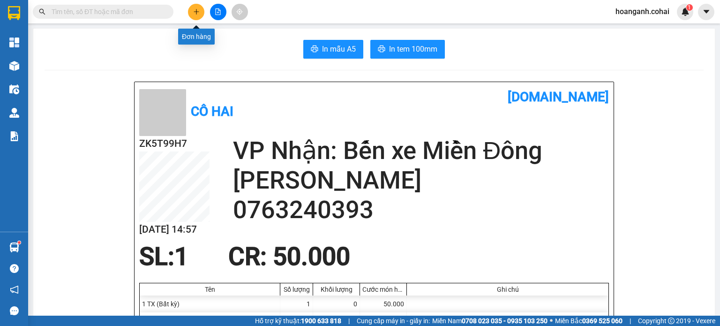
click at [194, 9] on icon "plus" at bounding box center [196, 11] width 7 height 7
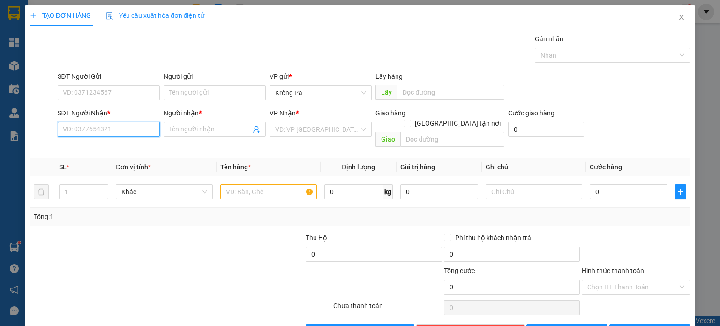
click at [140, 131] on input "SĐT Người Nhận *" at bounding box center [109, 129] width 102 height 15
type input "0908017411"
click at [212, 130] on input "Người nhận *" at bounding box center [210, 129] width 82 height 10
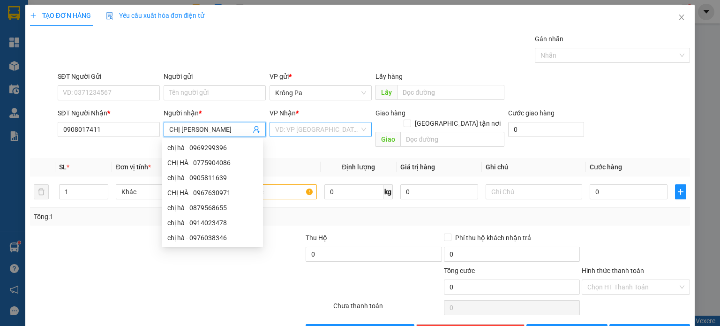
type input "CHỊ [PERSON_NAME]"
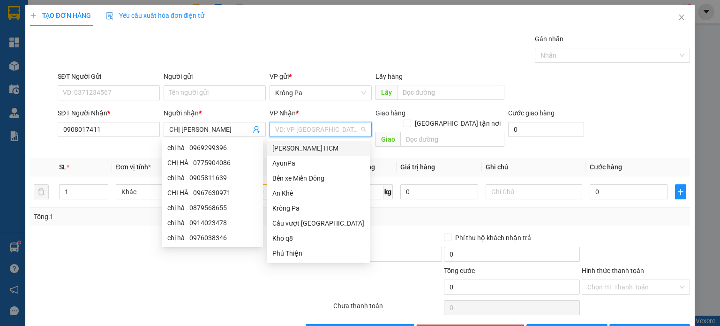
click at [312, 133] on input "search" at bounding box center [317, 129] width 84 height 14
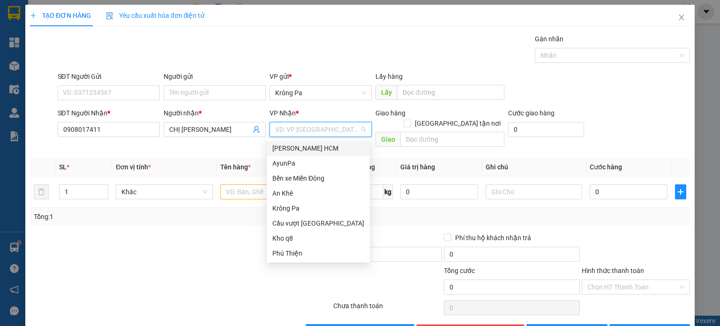
click at [316, 150] on div "[PERSON_NAME] HCM" at bounding box center [318, 148] width 92 height 10
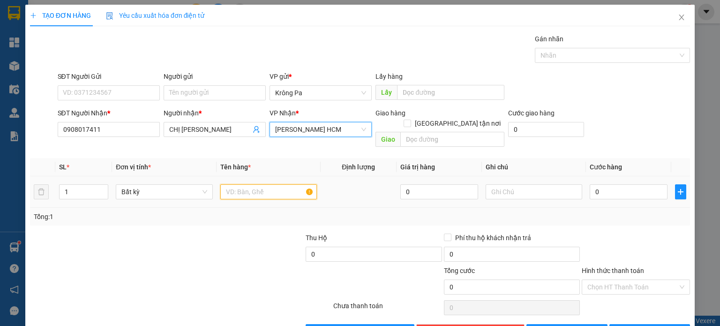
click at [251, 184] on input "text" at bounding box center [268, 191] width 97 height 15
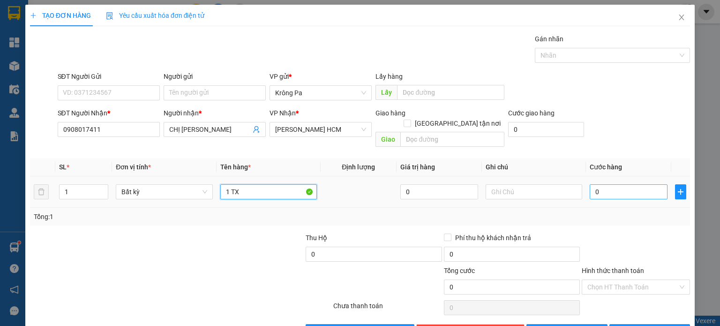
type input "1 TX"
click at [606, 184] on input "0" at bounding box center [629, 191] width 78 height 15
type input "5"
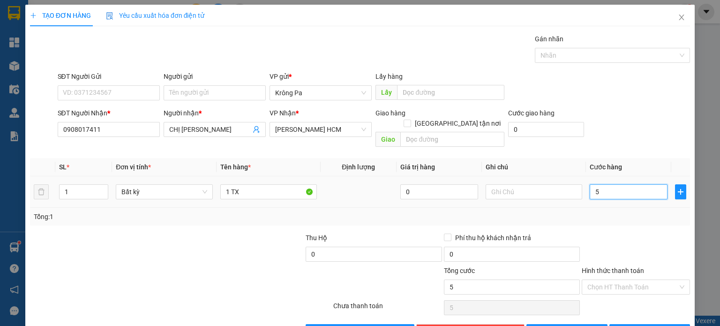
type input "50"
type input "50.000"
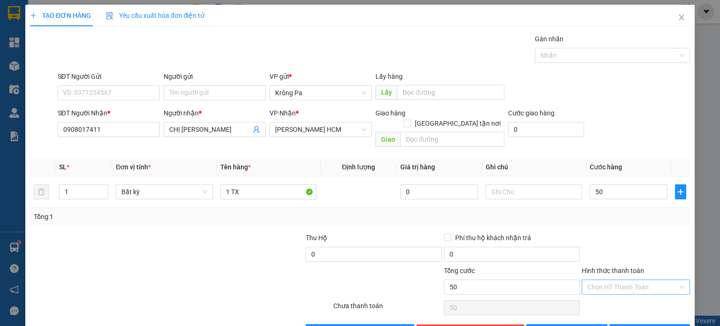
type input "50.000"
click at [633, 280] on input "Hình thức thanh toán" at bounding box center [633, 287] width 91 height 14
click at [625, 290] on div "Tại văn phòng" at bounding box center [630, 294] width 96 height 10
click at [650, 325] on span "[PERSON_NAME] và In" at bounding box center [661, 331] width 66 height 10
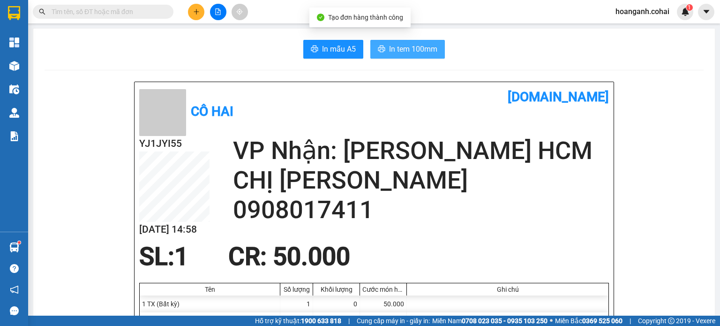
click at [422, 53] on span "In tem 100mm" at bounding box center [413, 49] width 48 height 12
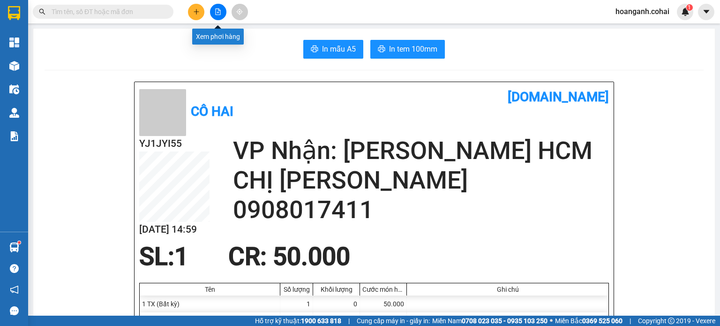
click at [212, 9] on button at bounding box center [218, 12] width 16 height 16
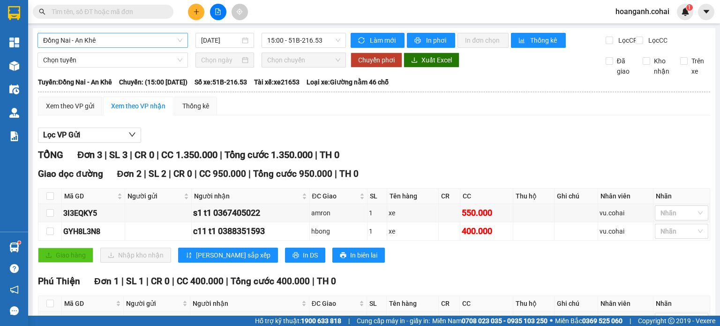
click at [168, 45] on span "Đồng Nai - An Khê" at bounding box center [112, 40] width 139 height 14
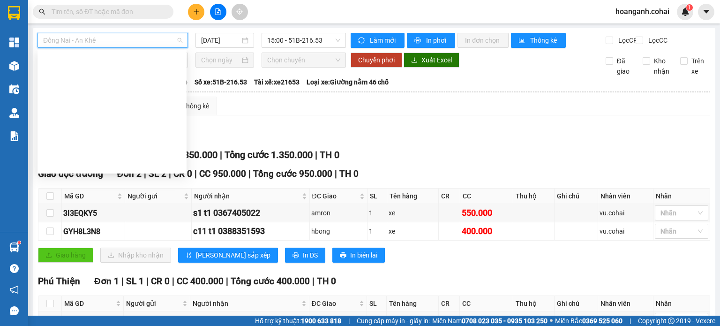
click at [122, 249] on div "Bến xe Krông Pa - Bến Xe Vũng Tàu" at bounding box center [112, 254] width 138 height 10
type input "[DATE]"
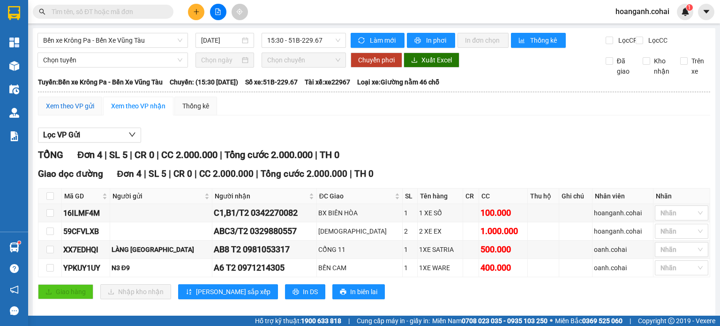
click at [58, 111] on div "Xem theo VP gửi" at bounding box center [70, 106] width 48 height 10
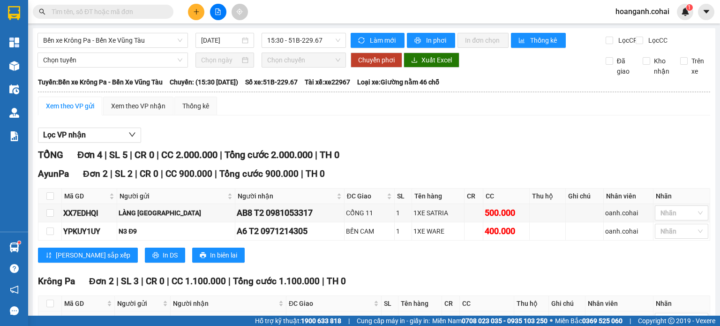
click at [51, 317] on input "checkbox" at bounding box center [50, 321] width 8 height 8
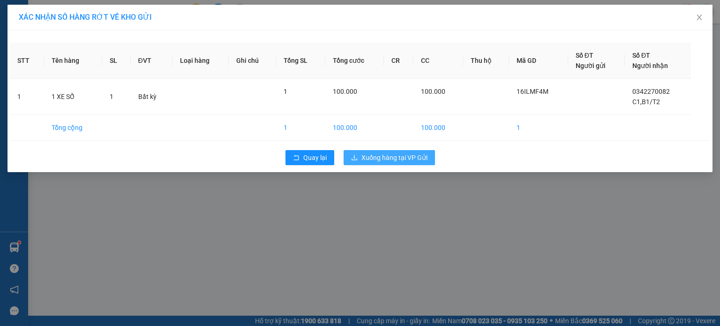
click at [414, 163] on button "Xuống hàng tại VP Gửi" at bounding box center [389, 157] width 91 height 15
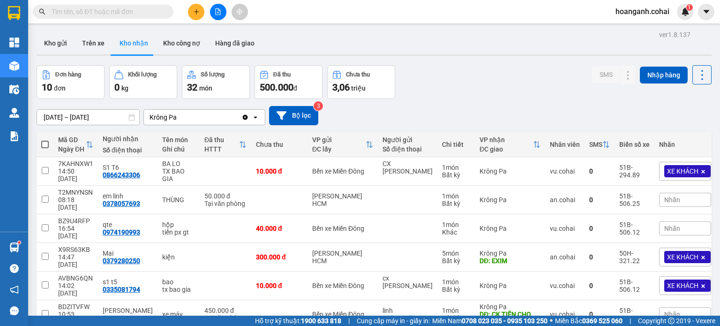
click at [129, 16] on input "text" at bounding box center [107, 12] width 111 height 10
type input "0"
click at [75, 46] on button "Trên xe" at bounding box center [94, 43] width 38 height 23
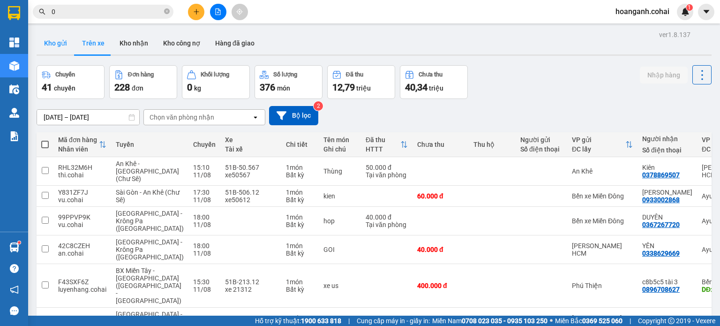
click at [62, 42] on button "Kho gửi" at bounding box center [56, 43] width 38 height 23
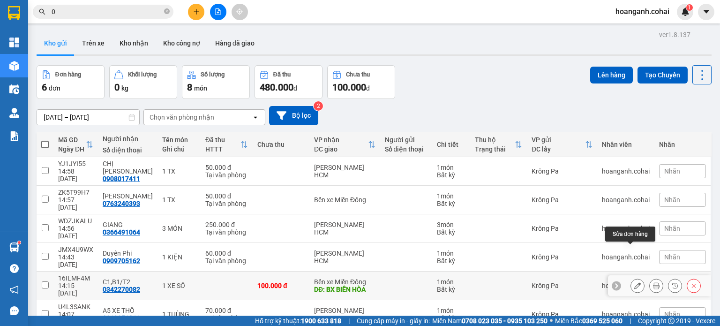
click at [635, 282] on icon at bounding box center [638, 285] width 7 height 7
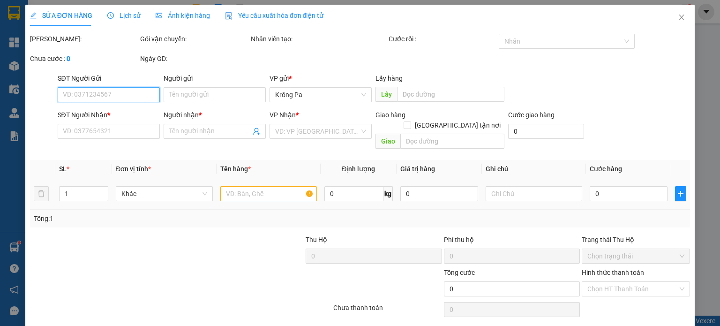
type input "0342270082"
type input "C1,B1/T2"
type input "BX BIÊN HÒA"
type input "100.000"
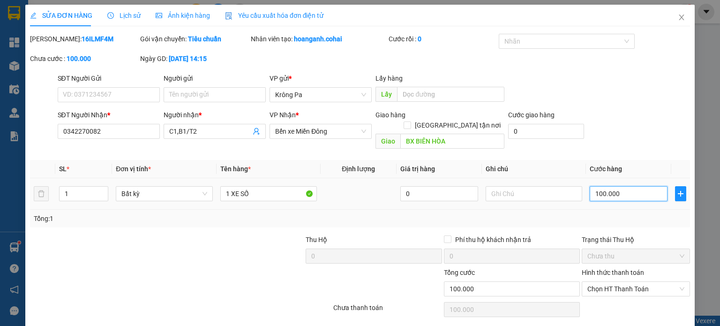
click at [627, 189] on input "100.000" at bounding box center [629, 193] width 78 height 15
type input "4"
type input "40"
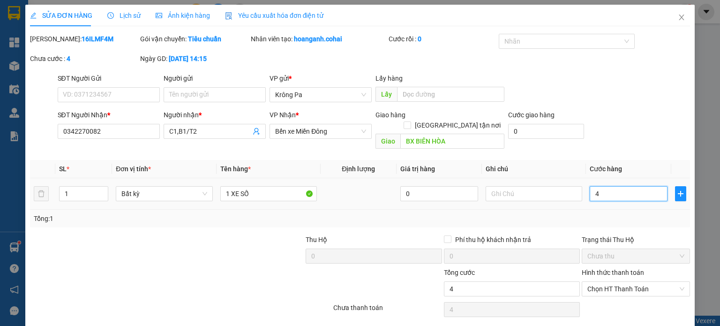
type input "40"
type input "400"
click at [619, 283] on span "Chọn HT Thanh Toán" at bounding box center [636, 289] width 97 height 14
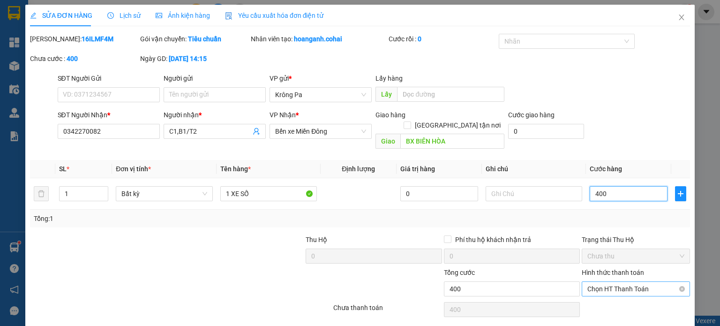
type input "400"
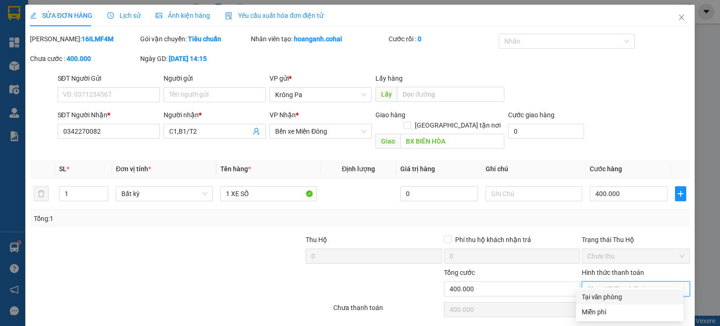
click at [604, 297] on div "Tại văn phòng" at bounding box center [630, 297] width 96 height 10
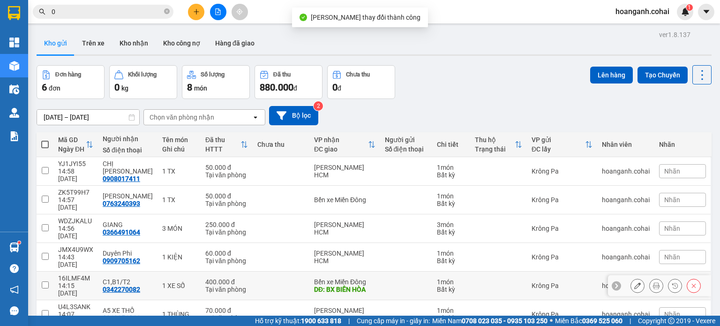
click at [45, 281] on input "checkbox" at bounding box center [45, 284] width 7 height 7
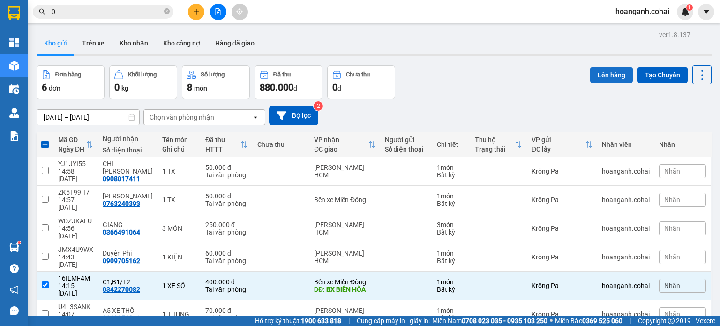
click at [610, 81] on button "Lên hàng" at bounding box center [611, 75] width 43 height 17
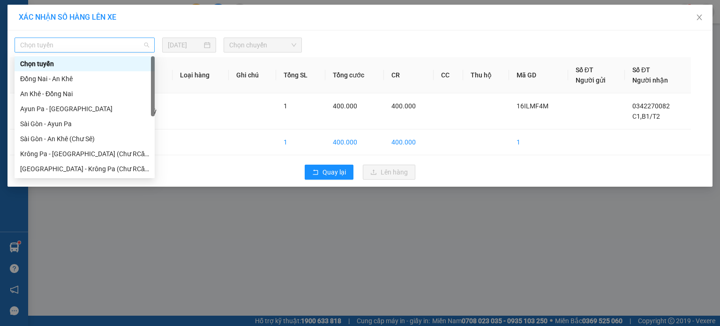
click at [141, 44] on span "Chọn tuyến" at bounding box center [84, 45] width 129 height 14
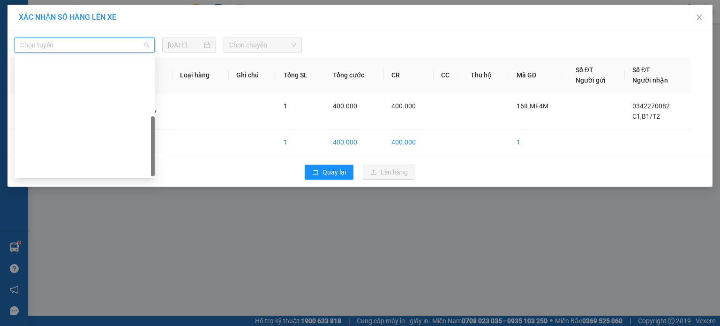
click at [113, 254] on div "Bến xe Krông Pa - Bến Xe Vũng Tàu" at bounding box center [84, 259] width 129 height 10
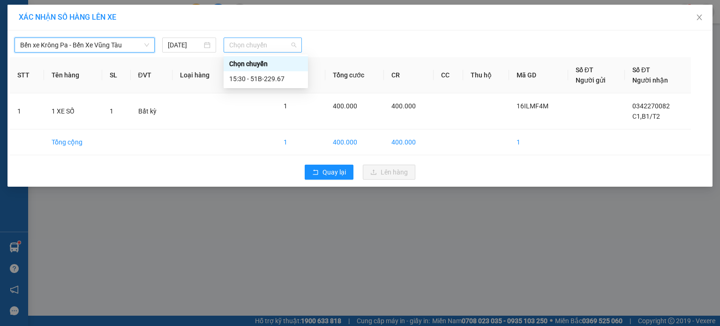
click at [282, 46] on span "Chọn chuyến" at bounding box center [263, 45] width 68 height 14
click at [274, 82] on div "15:30 - 51B-229.67" at bounding box center [265, 79] width 73 height 10
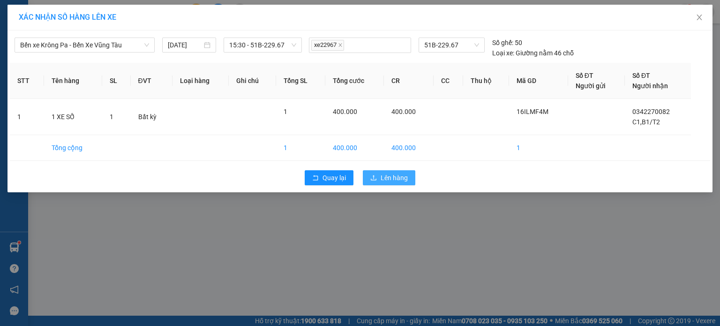
click at [402, 176] on span "Lên hàng" at bounding box center [394, 178] width 27 height 10
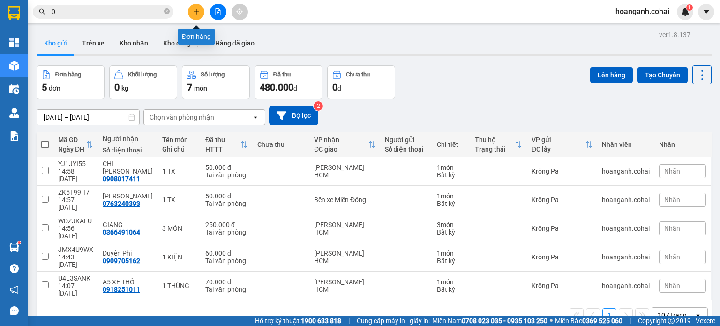
click at [196, 8] on icon "plus" at bounding box center [196, 11] width 7 height 7
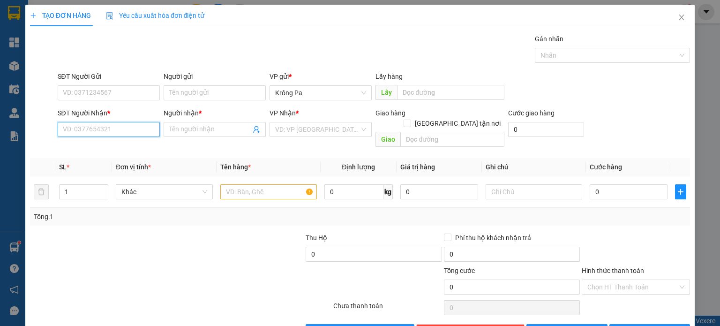
click at [73, 131] on input "SĐT Người Nhận *" at bounding box center [109, 129] width 102 height 15
click at [86, 163] on div "0981014119 - [PERSON_NAME]" at bounding box center [108, 163] width 92 height 10
type input "0981014119"
type input "[PERSON_NAME]"
click at [322, 129] on span "AyunPa" at bounding box center [320, 129] width 91 height 14
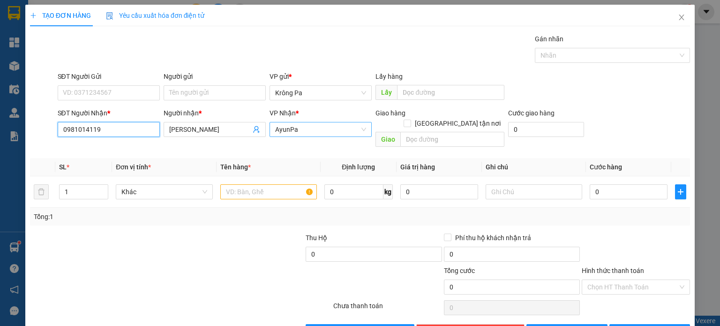
type input "0981014119"
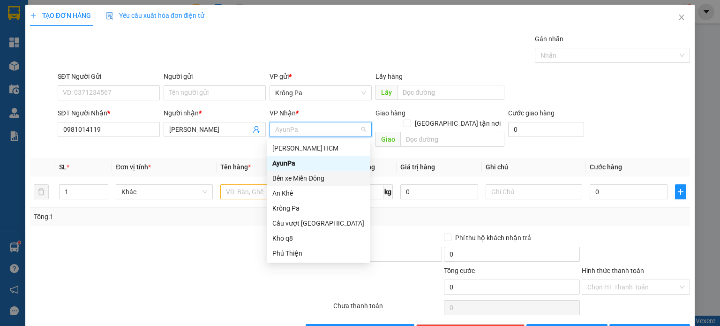
click at [315, 181] on div "Bến xe Miền Đông" at bounding box center [318, 178] width 92 height 10
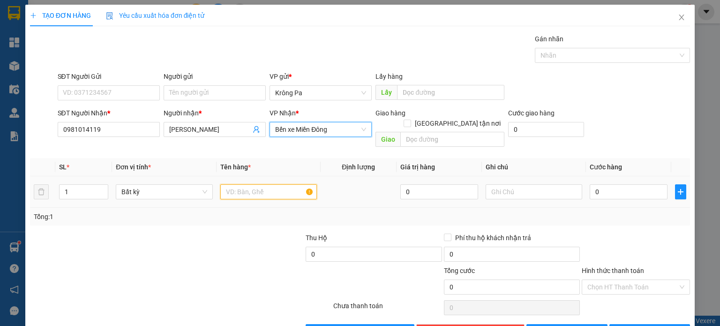
click at [251, 184] on input "text" at bounding box center [268, 191] width 97 height 15
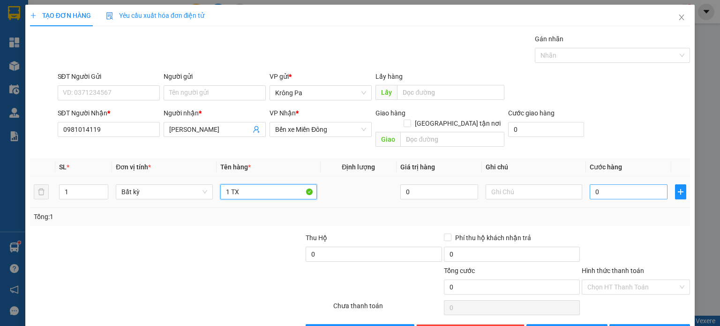
type input "1 TX"
click at [610, 187] on input "0" at bounding box center [629, 191] width 78 height 15
type input "4"
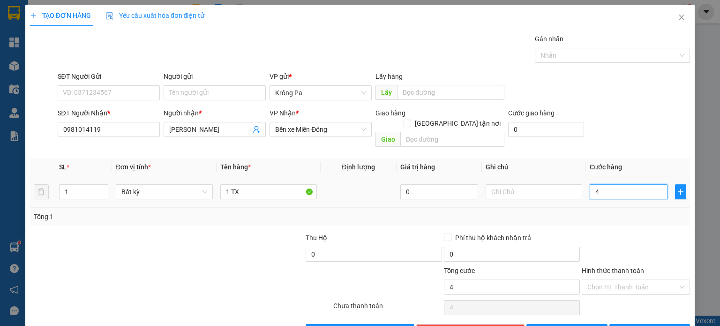
type input "40"
type input "40.000"
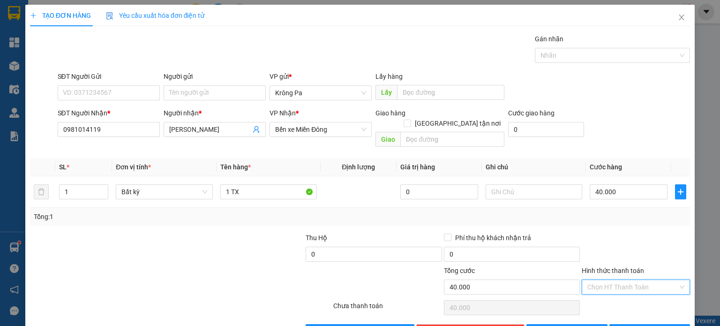
click at [599, 280] on input "Hình thức thanh toán" at bounding box center [633, 287] width 91 height 14
click at [597, 294] on div "Tại văn phòng" at bounding box center [630, 294] width 96 height 10
type input "0"
click at [643, 325] on span "[PERSON_NAME] và In" at bounding box center [661, 331] width 66 height 10
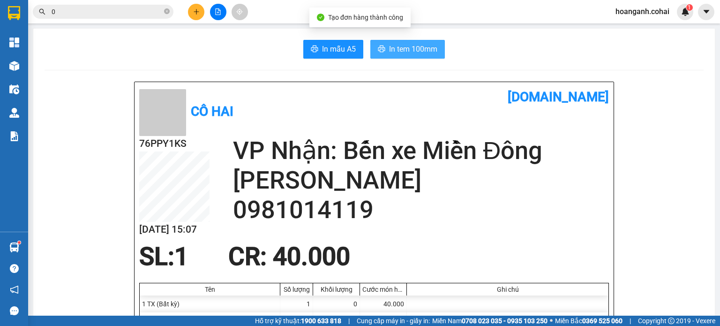
click at [396, 45] on span "In tem 100mm" at bounding box center [413, 49] width 48 height 12
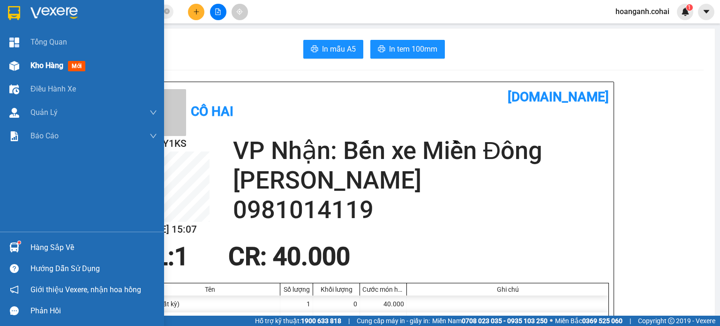
click at [18, 72] on div at bounding box center [14, 66] width 16 height 16
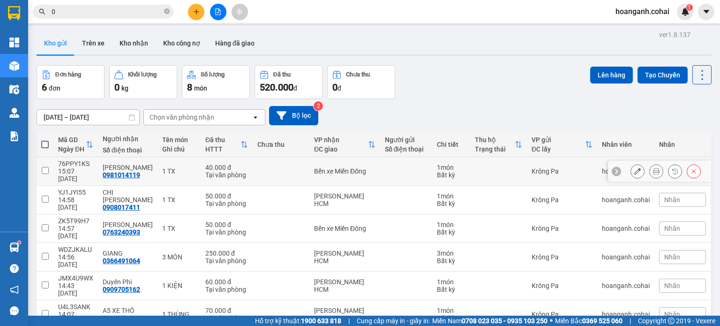
click at [44, 167] on input "checkbox" at bounding box center [45, 170] width 7 height 7
checkbox input "true"
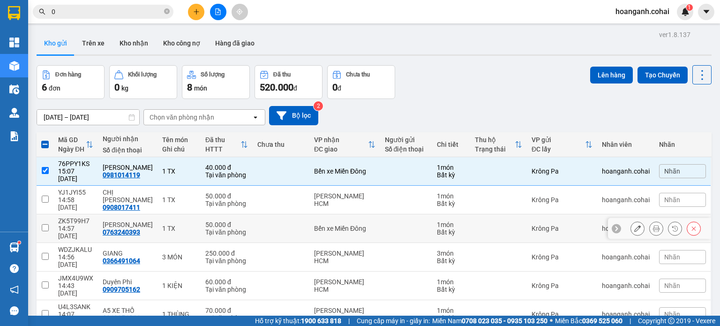
click at [43, 224] on input "checkbox" at bounding box center [45, 227] width 7 height 7
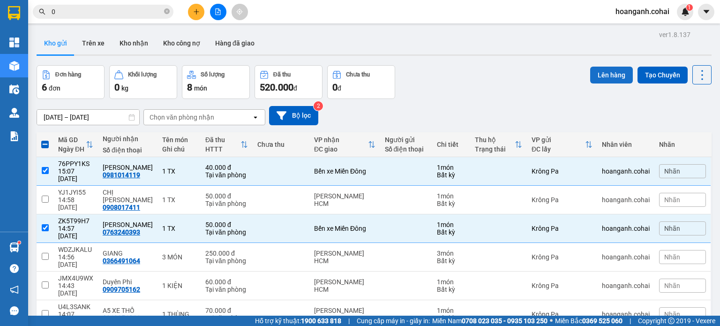
click at [603, 73] on button "Lên hàng" at bounding box center [611, 75] width 43 height 17
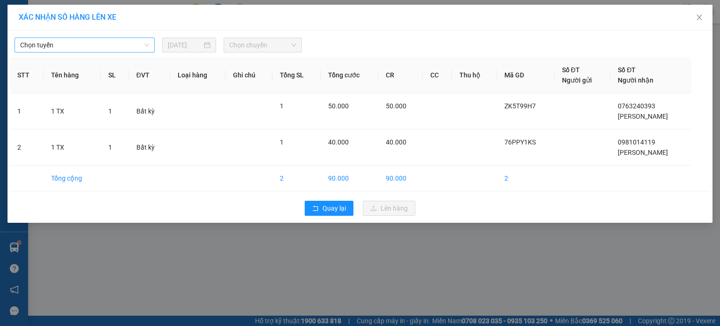
click at [142, 45] on span "Chọn tuyến" at bounding box center [84, 45] width 129 height 14
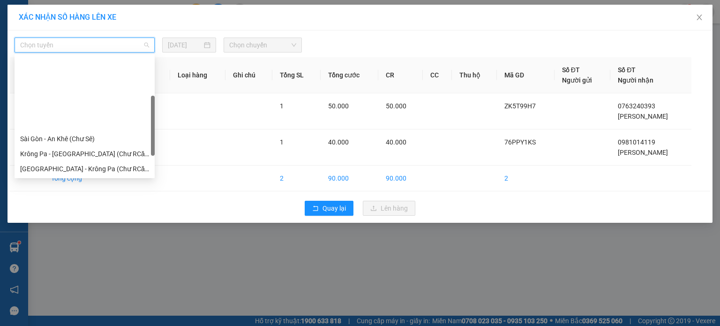
click at [90, 179] on div "Krông Pa - [GEOGRAPHIC_DATA] ([GEOGRAPHIC_DATA])" at bounding box center [84, 184] width 129 height 10
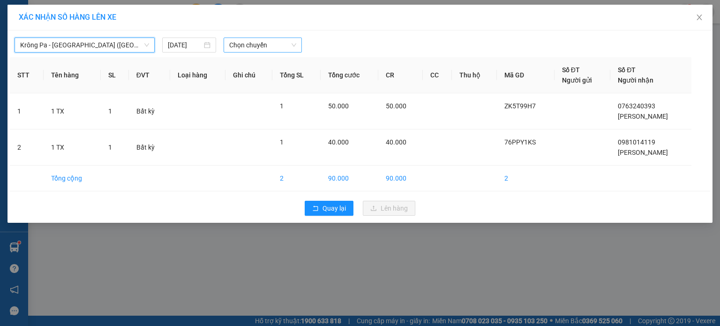
click at [258, 45] on span "Chọn chuyến" at bounding box center [263, 45] width 68 height 14
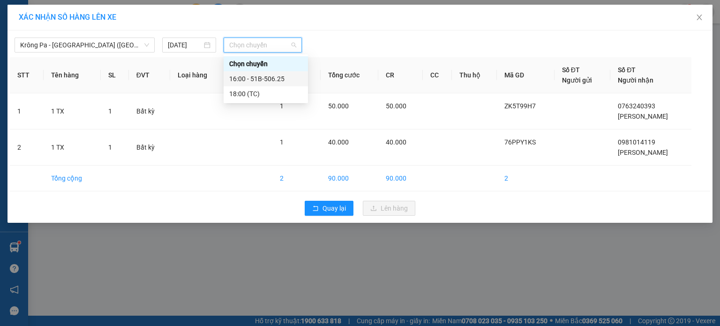
click at [258, 77] on div "16:00 - 51B-506.25" at bounding box center [265, 79] width 73 height 10
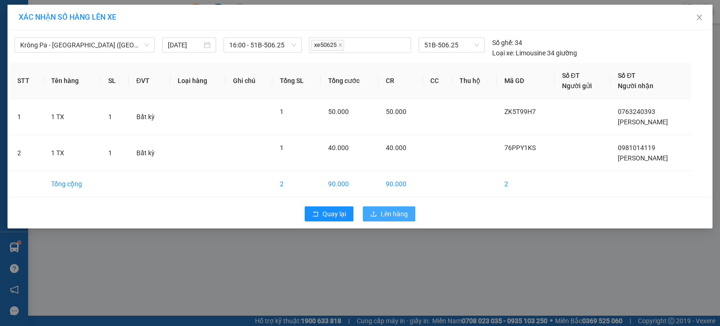
click at [395, 219] on button "Lên hàng" at bounding box center [389, 213] width 53 height 15
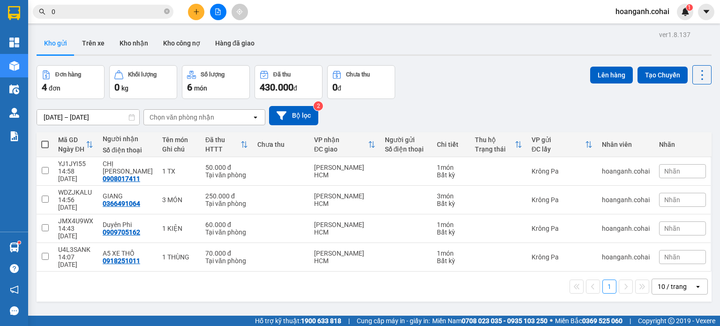
click at [224, 19] on div at bounding box center [218, 12] width 70 height 16
click at [220, 13] on icon "file-add" at bounding box center [218, 11] width 5 height 7
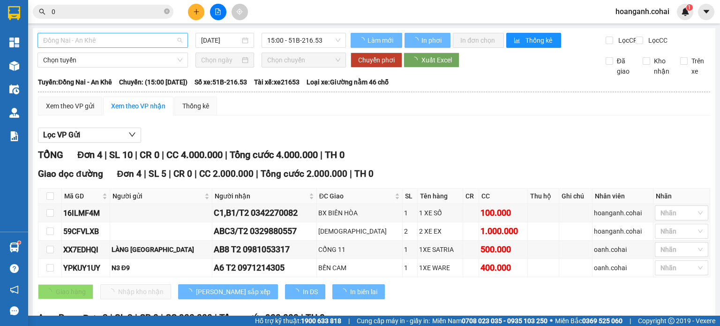
click at [173, 38] on span "Đồng Nai - An Khê" at bounding box center [112, 40] width 139 height 14
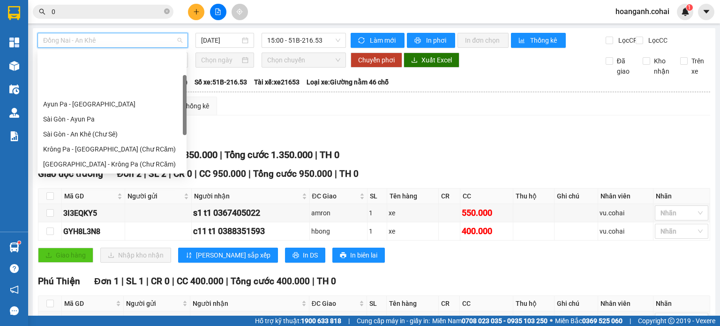
click at [110, 189] on div "[GEOGRAPHIC_DATA] - Krông Pa ([GEOGRAPHIC_DATA])" at bounding box center [112, 194] width 138 height 10
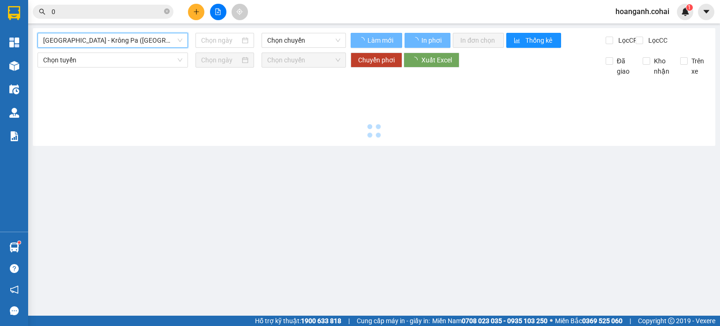
type input "[DATE]"
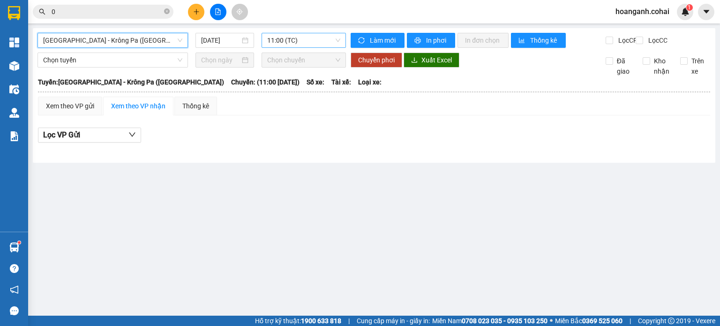
click at [323, 45] on span "11:00 (TC)" at bounding box center [304, 40] width 74 height 14
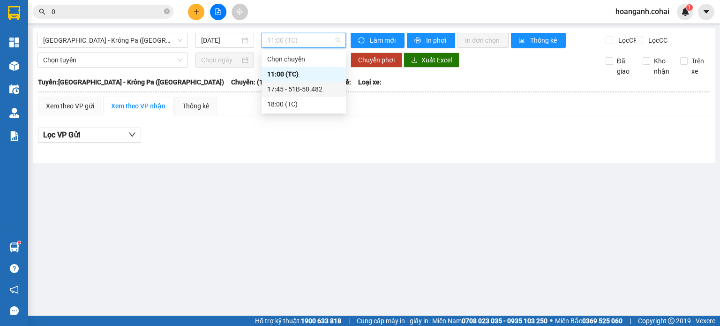
click at [310, 87] on div "17:45 - 51B-50.482" at bounding box center [303, 89] width 73 height 10
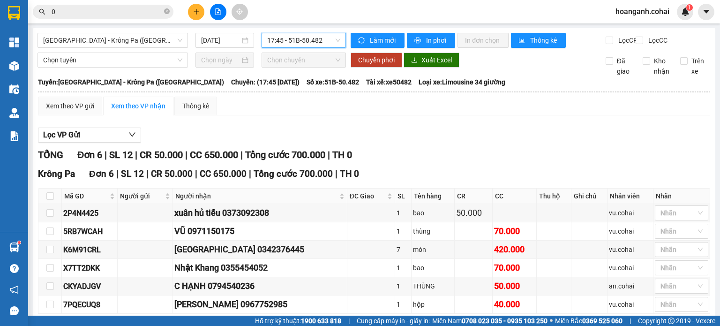
click at [146, 19] on div "Kết quả tìm kiếm ( 0 ) Bộ lọc No Data 0" at bounding box center [91, 12] width 183 height 16
click at [148, 8] on input "0" at bounding box center [107, 12] width 111 height 10
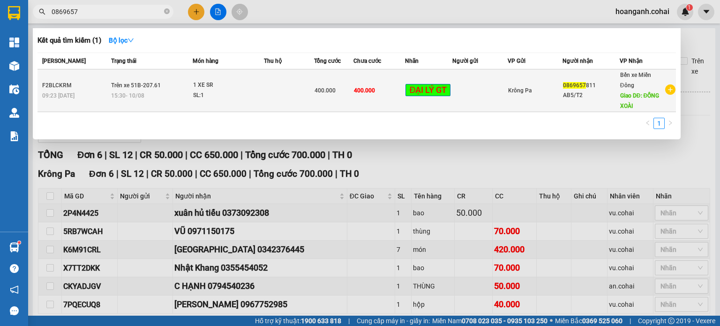
type input "0869657"
click at [338, 104] on td "400.000" at bounding box center [333, 90] width 39 height 43
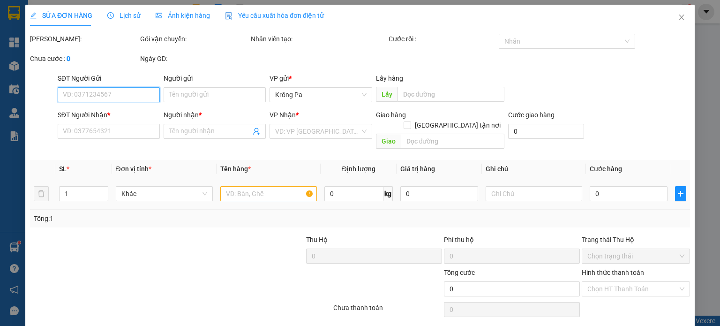
type input "0869657811"
type input "AB5/T2"
type input "ĐỒNG XOÀI"
type input "400.000"
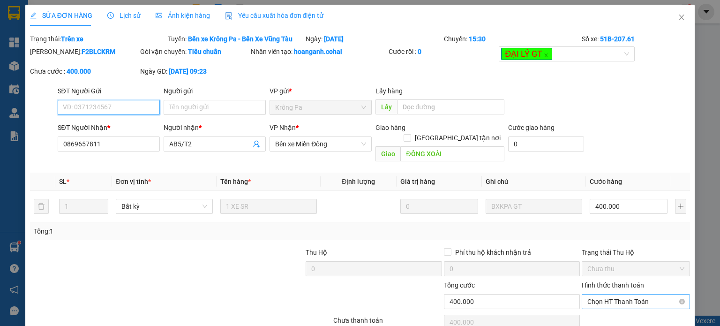
click at [621, 295] on span "Chọn HT Thanh Toán" at bounding box center [636, 302] width 97 height 14
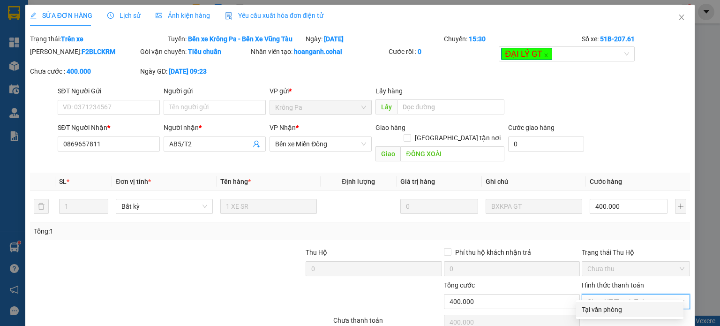
click at [611, 304] on div "Tại văn phòng" at bounding box center [630, 309] width 96 height 10
type input "0"
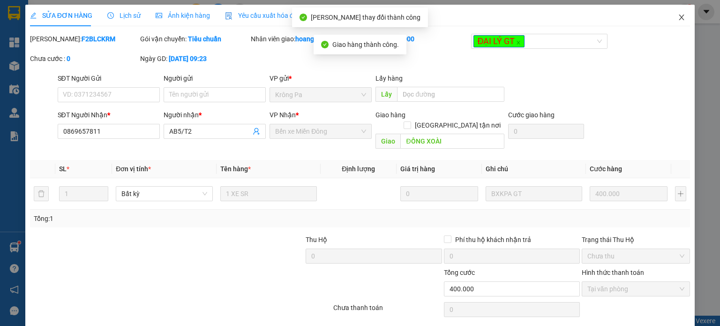
click at [680, 19] on icon "close" at bounding box center [682, 18] width 5 height 6
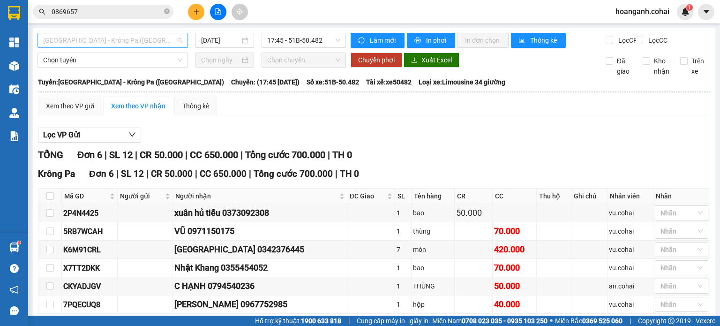
click at [165, 40] on span "[GEOGRAPHIC_DATA] - Krông Pa ([GEOGRAPHIC_DATA])" at bounding box center [112, 40] width 139 height 14
click at [221, 10] on icon "file-add" at bounding box center [218, 11] width 7 height 7
click at [161, 45] on span "[GEOGRAPHIC_DATA] - Krông Pa ([GEOGRAPHIC_DATA])" at bounding box center [112, 40] width 139 height 14
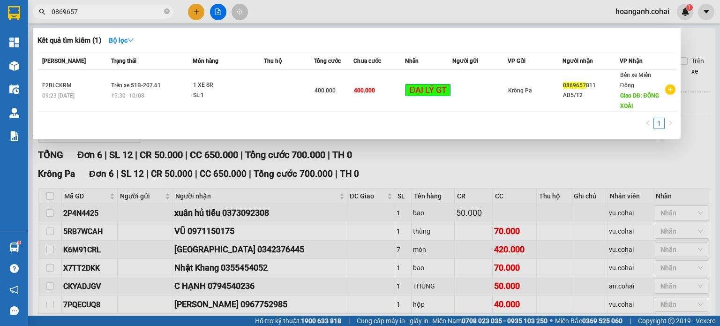
click at [107, 14] on input "0869657" at bounding box center [107, 12] width 111 height 10
type input "0"
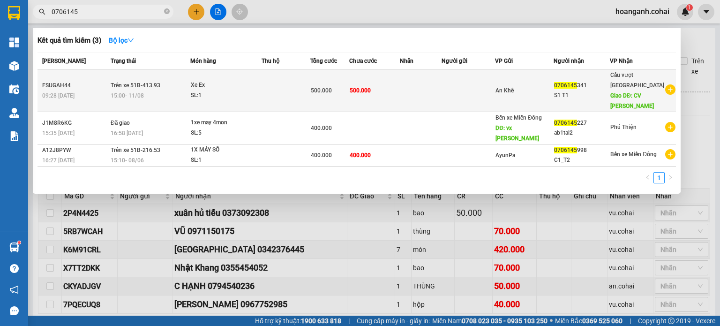
type input "0706145"
click at [332, 89] on span "500.000" at bounding box center [321, 90] width 21 height 7
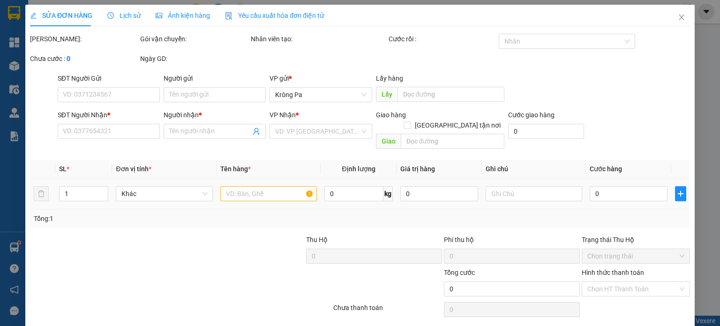
type input "0706145341"
type input "S1 T1"
type input "CV [PERSON_NAME]"
type input "500.000"
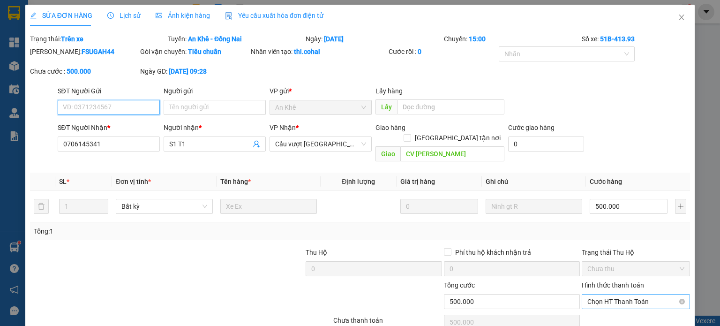
click at [623, 295] on span "Chọn HT Thanh Toán" at bounding box center [636, 302] width 97 height 14
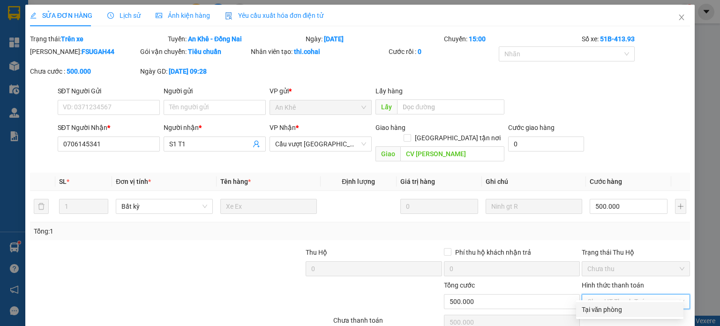
click at [610, 304] on div "Tại văn phòng" at bounding box center [630, 309] width 96 height 10
type input "0"
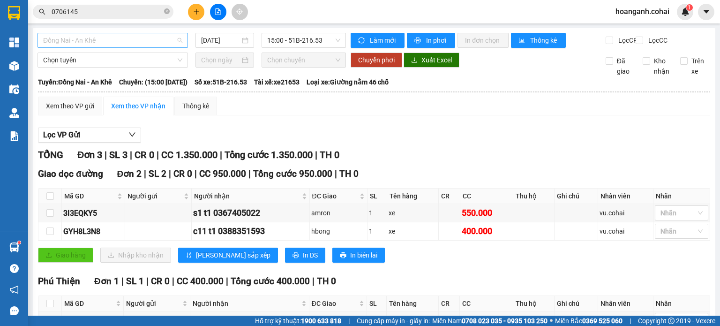
click at [144, 38] on span "Đồng Nai - An Khê" at bounding box center [112, 40] width 139 height 14
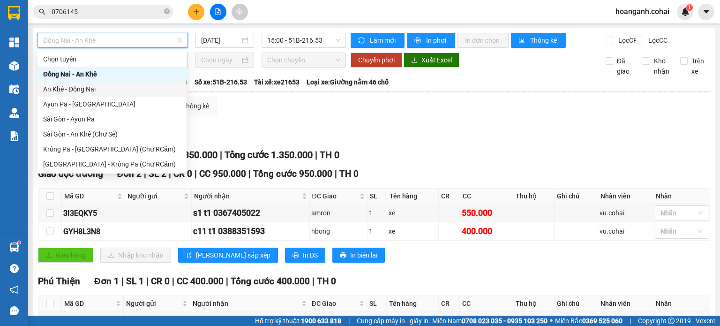
click at [106, 90] on div "An Khê - Đồng Nai" at bounding box center [112, 89] width 138 height 10
type input "[DATE]"
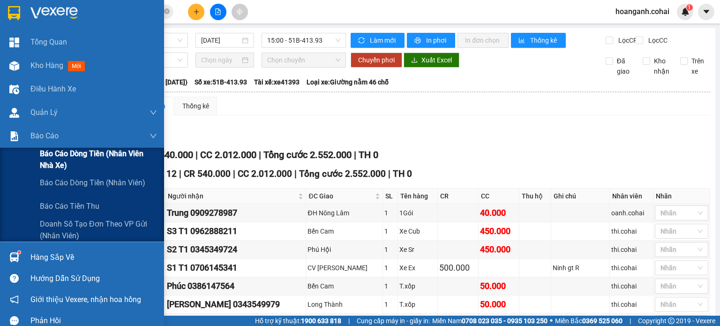
click at [53, 166] on span "Báo cáo dòng tiền (Nhân viên Nhà xe)" at bounding box center [98, 159] width 117 height 23
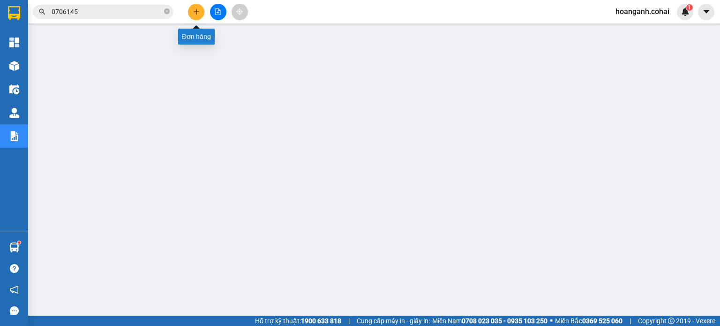
click at [194, 9] on icon "plus" at bounding box center [196, 11] width 7 height 7
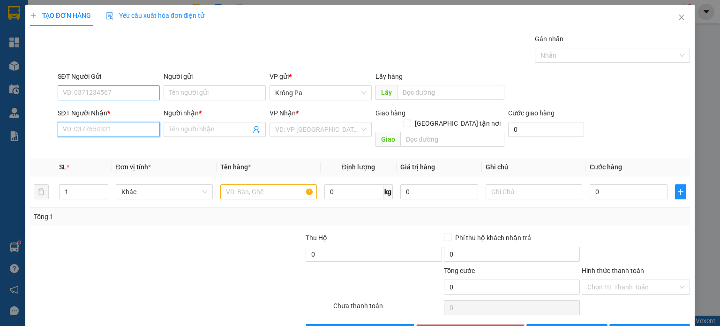
drag, startPoint x: 125, startPoint y: 127, endPoint x: 68, endPoint y: 89, distance: 69.1
click at [109, 117] on div "SĐT Người Nhận * VD: 0377654321" at bounding box center [109, 124] width 102 height 33
type input "0981664264"
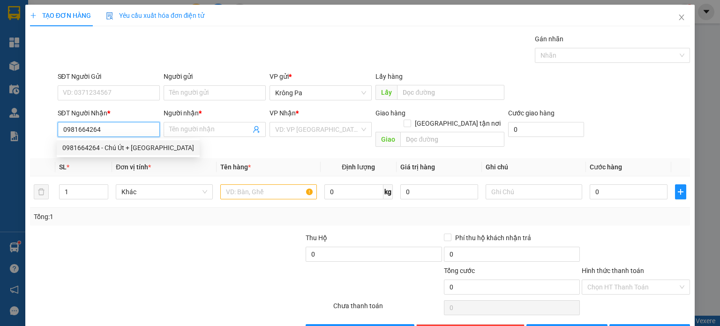
click at [123, 148] on div "0981664264 - Chú Út + [GEOGRAPHIC_DATA]" at bounding box center [128, 148] width 132 height 10
type input "Chú Út + Cô Hà"
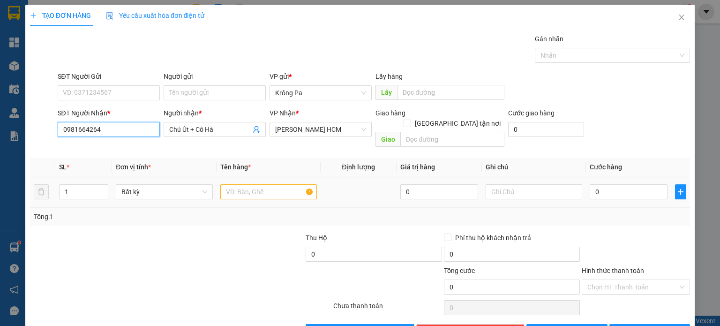
type input "0981664264"
click at [289, 184] on input "text" at bounding box center [268, 191] width 97 height 15
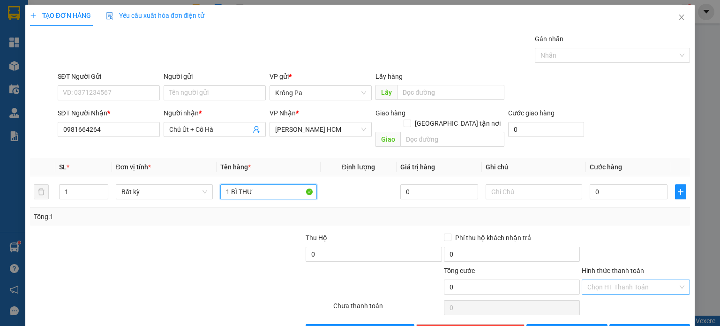
type input "1 BÌ THƯ"
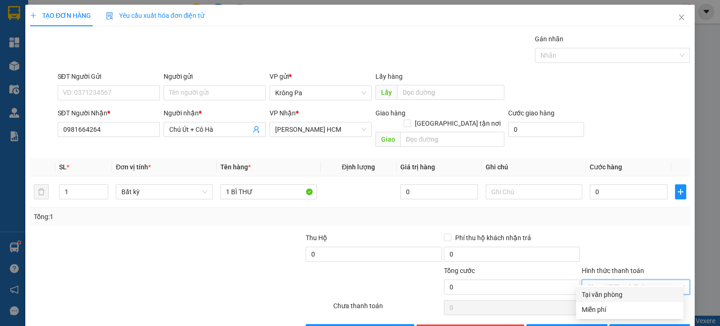
drag, startPoint x: 643, startPoint y: 275, endPoint x: 629, endPoint y: 300, distance: 28.4
click at [643, 280] on input "Hình thức thanh toán" at bounding box center [633, 287] width 91 height 14
click at [613, 313] on div "Miễn phí" at bounding box center [630, 309] width 96 height 10
click at [572, 324] on button "[PERSON_NAME]" at bounding box center [567, 331] width 81 height 15
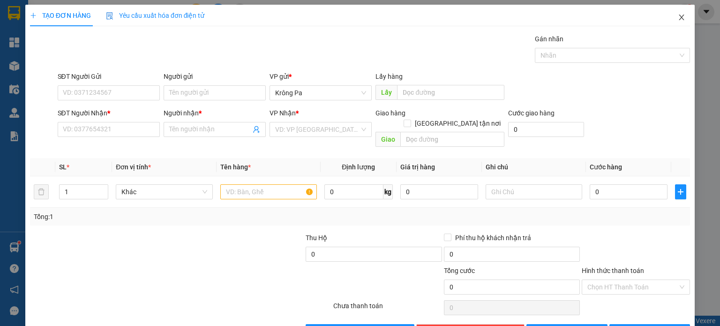
click at [669, 18] on span "Close" at bounding box center [682, 18] width 26 height 26
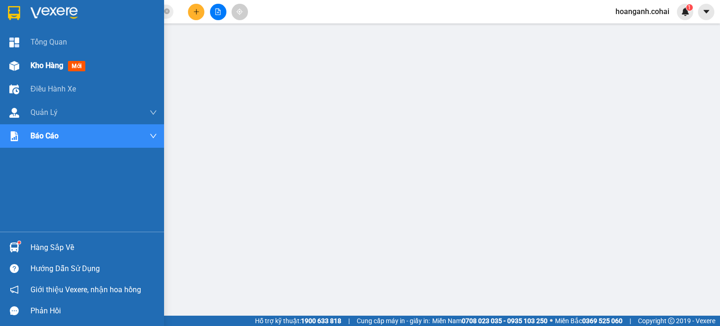
click at [38, 67] on span "Kho hàng" at bounding box center [46, 65] width 33 height 9
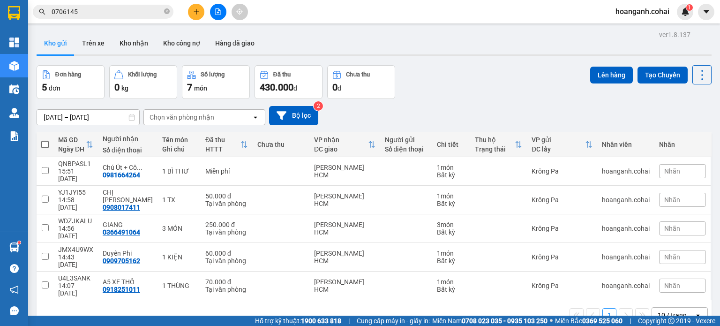
click at [44, 147] on span at bounding box center [45, 145] width 8 height 8
click at [45, 140] on input "checkbox" at bounding box center [45, 140] width 0 height 0
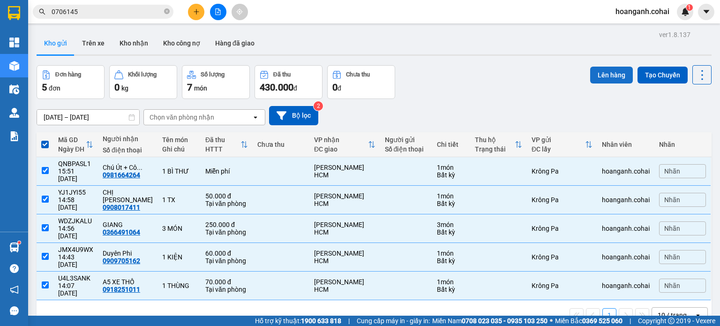
click at [597, 71] on button "Lên hàng" at bounding box center [611, 75] width 43 height 17
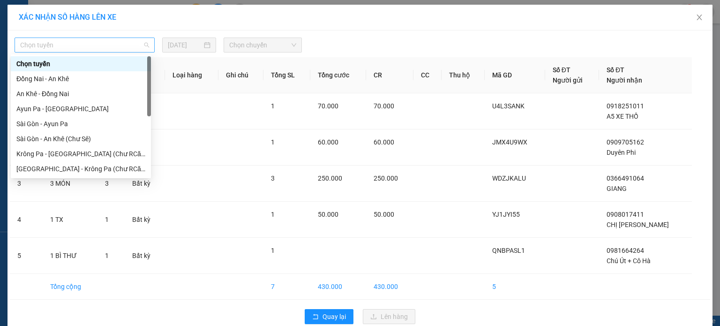
click at [120, 41] on span "Chọn tuyến" at bounding box center [84, 45] width 129 height 14
click at [88, 160] on div "Krông Pa - [GEOGRAPHIC_DATA] (Chư RCăm)" at bounding box center [81, 153] width 140 height 15
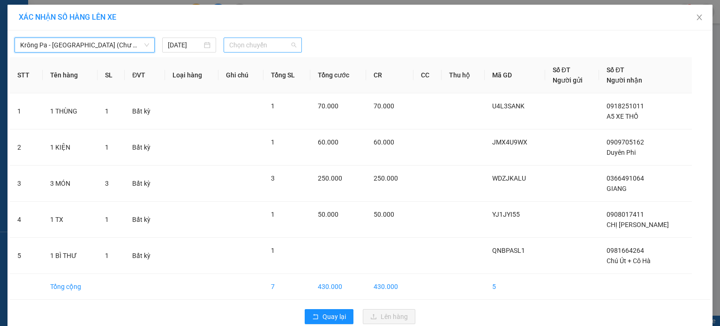
click at [277, 45] on span "Chọn chuyến" at bounding box center [263, 45] width 68 height 14
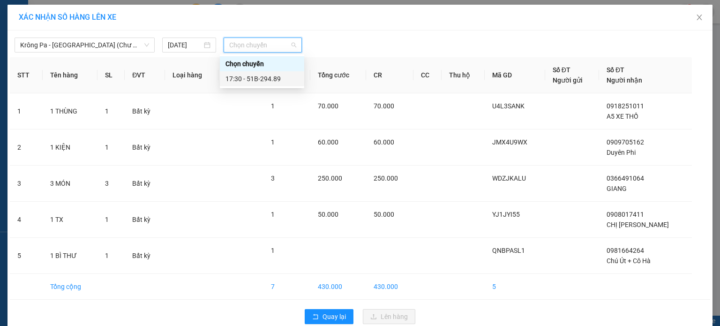
click at [282, 83] on div "17:30 - 51B-294.89" at bounding box center [262, 79] width 73 height 10
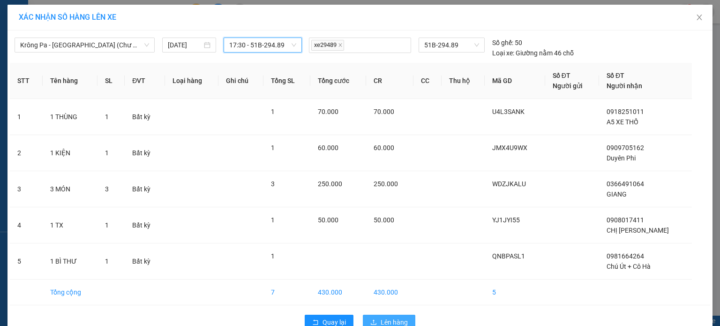
click at [381, 317] on span "Lên hàng" at bounding box center [394, 322] width 27 height 10
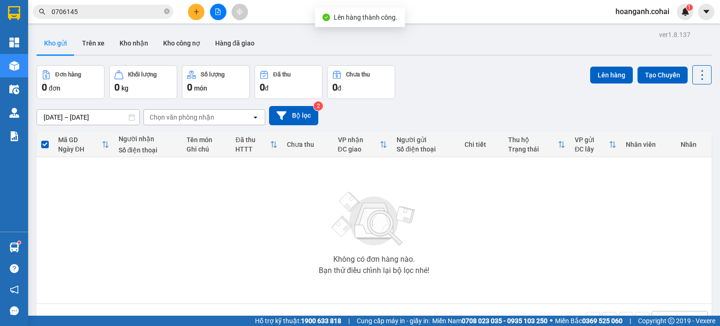
click at [223, 18] on button at bounding box center [218, 12] width 16 height 16
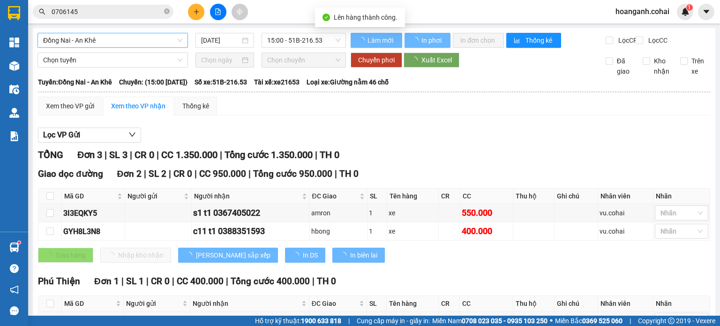
click at [174, 39] on span "Đồng Nai - An Khê" at bounding box center [112, 40] width 139 height 14
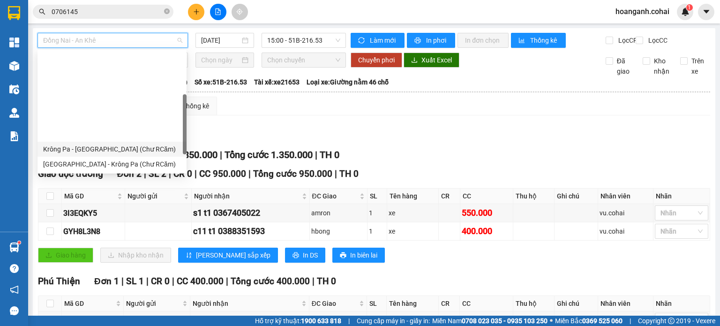
click at [141, 144] on div "Krông Pa - [GEOGRAPHIC_DATA] (Chư RCăm)" at bounding box center [112, 149] width 138 height 10
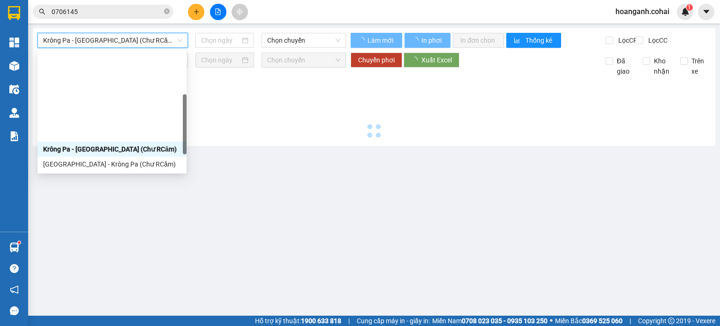
type input "[DATE]"
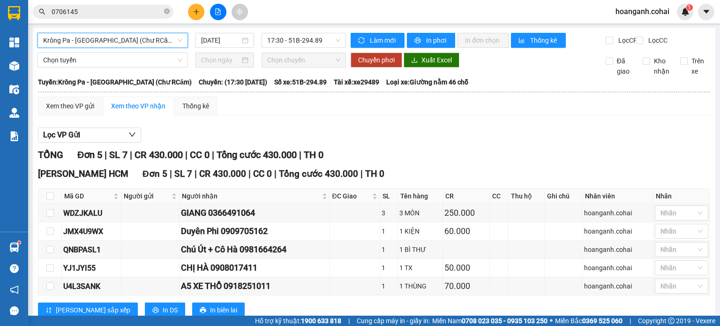
drag, startPoint x: 168, startPoint y: 41, endPoint x: 166, endPoint y: 50, distance: 9.2
click at [168, 42] on span "Krông Pa - [GEOGRAPHIC_DATA] (Chư RCăm)" at bounding box center [112, 40] width 139 height 14
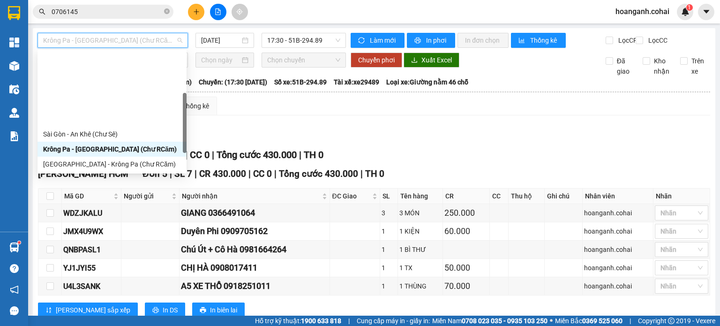
click at [128, 174] on div "Krông Pa - [GEOGRAPHIC_DATA] ([GEOGRAPHIC_DATA])" at bounding box center [112, 179] width 138 height 10
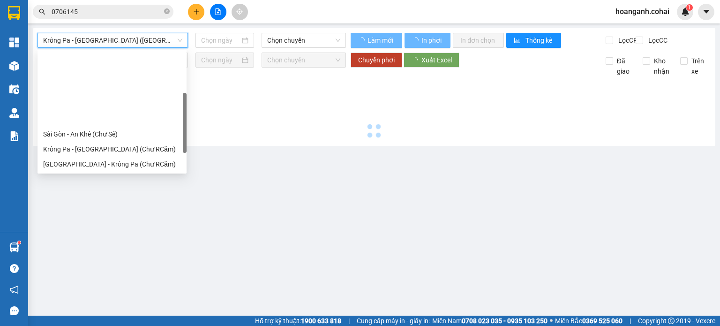
type input "[DATE]"
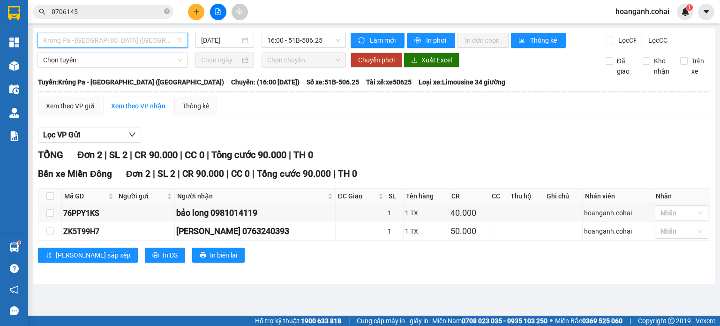
click at [171, 39] on span "Krông Pa - [GEOGRAPHIC_DATA] ([GEOGRAPHIC_DATA])" at bounding box center [112, 40] width 139 height 14
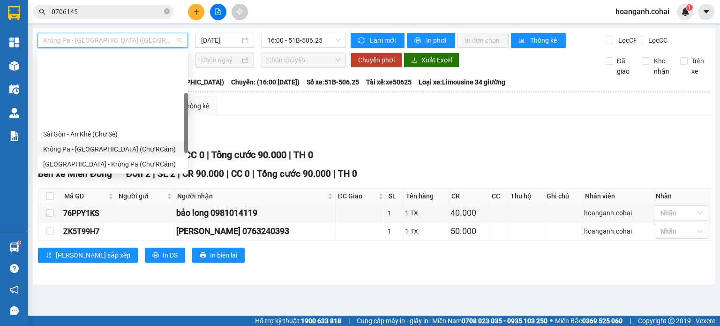
click at [141, 144] on div "Krông Pa - [GEOGRAPHIC_DATA] (Chư RCăm)" at bounding box center [112, 149] width 139 height 10
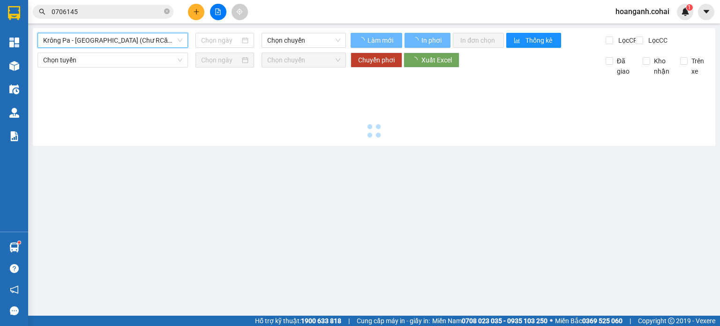
type input "[DATE]"
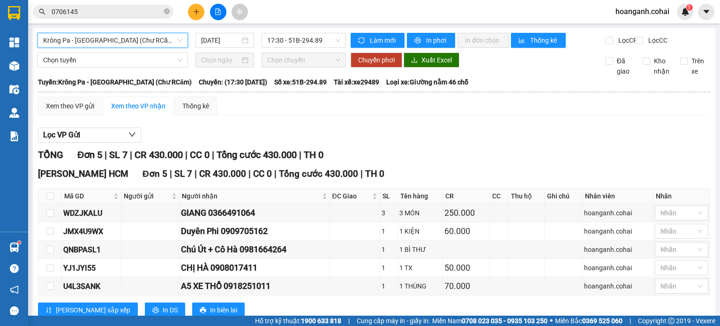
click at [171, 39] on span "Krông Pa - [GEOGRAPHIC_DATA] (Chư RCăm)" at bounding box center [112, 40] width 139 height 14
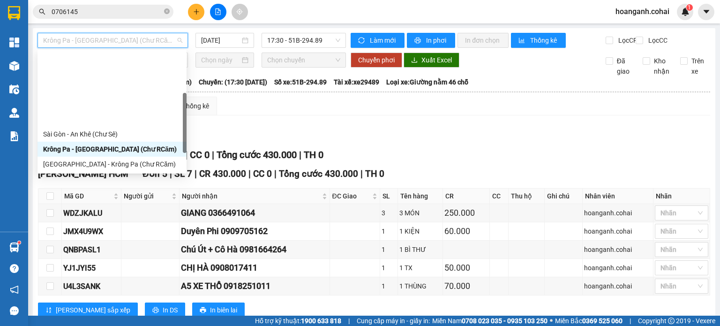
click at [137, 189] on div "[GEOGRAPHIC_DATA] - Krông Pa ([GEOGRAPHIC_DATA])" at bounding box center [112, 194] width 138 height 10
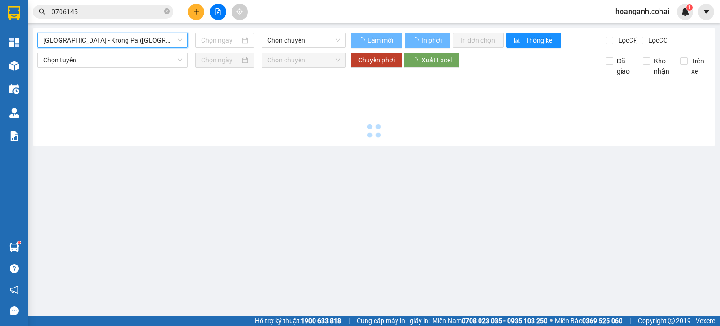
type input "[DATE]"
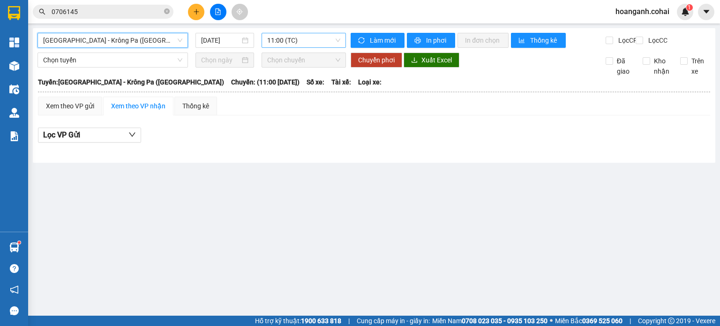
click at [329, 37] on span "11:00 (TC)" at bounding box center [304, 40] width 74 height 14
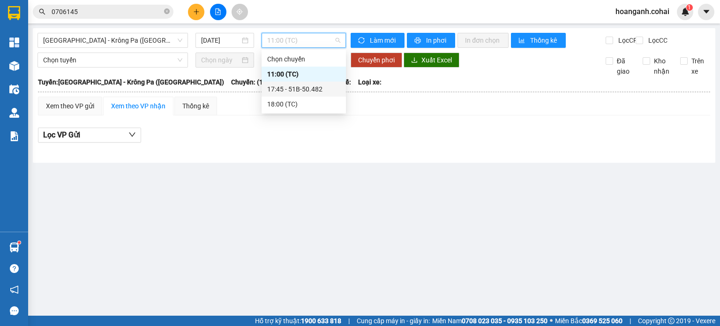
click at [317, 90] on div "17:45 - 51B-50.482" at bounding box center [303, 89] width 73 height 10
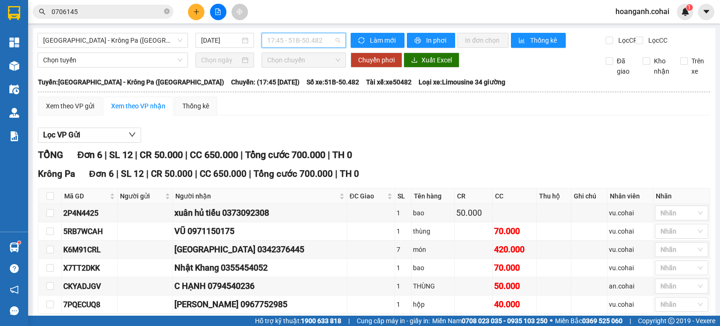
click at [329, 43] on span "17:45 - 51B-50.482" at bounding box center [304, 40] width 74 height 14
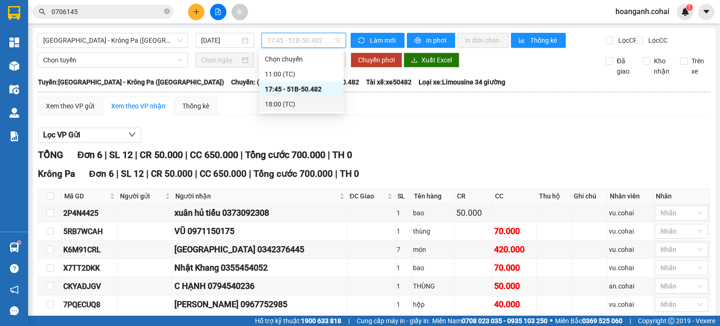
click at [279, 107] on div "18:00 (TC)" at bounding box center [301, 104] width 73 height 10
